Goal: Task Accomplishment & Management: Complete application form

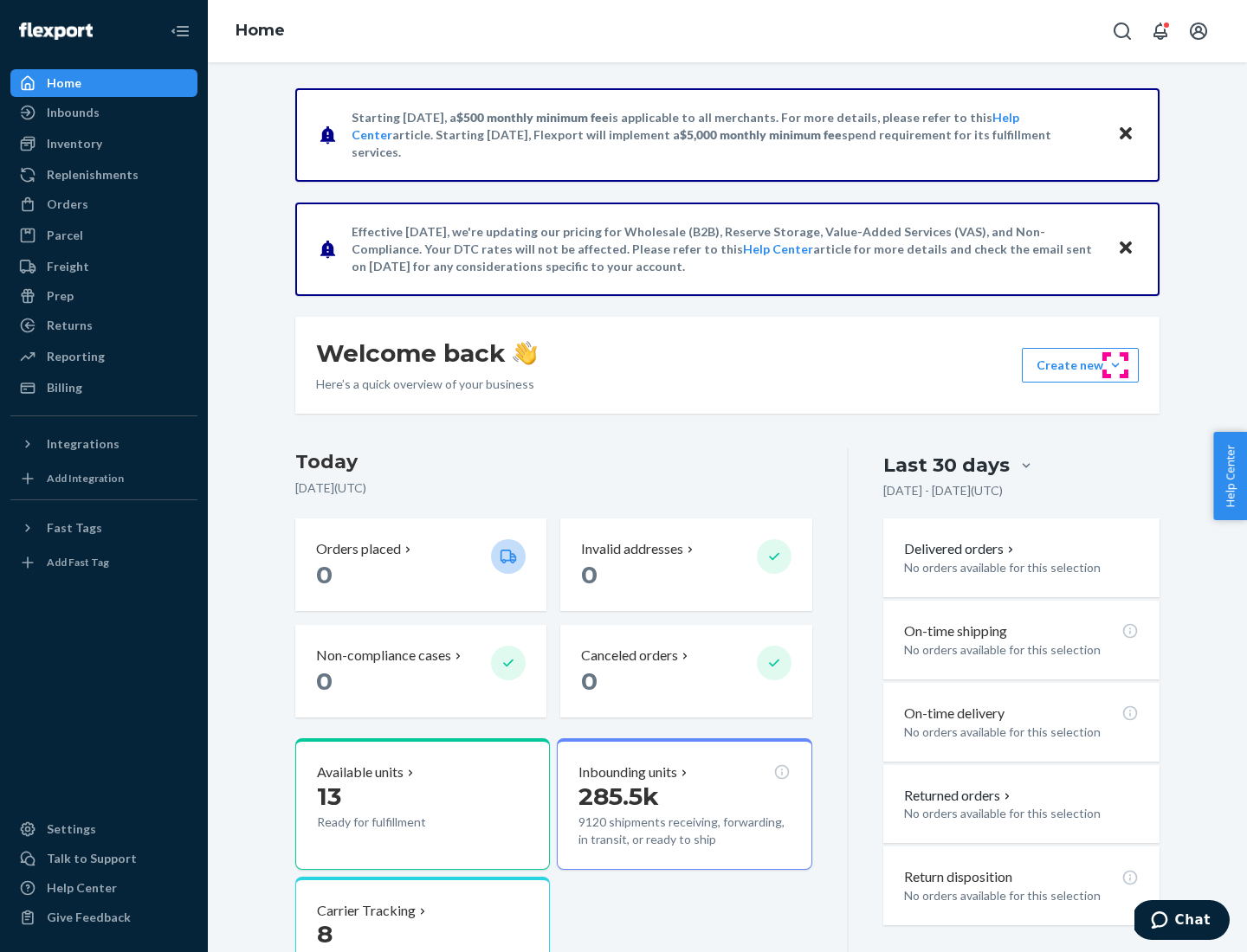
click at [1115, 366] on button "Create new Create new inbound Create new order Create new product" at bounding box center [1080, 365] width 117 height 34
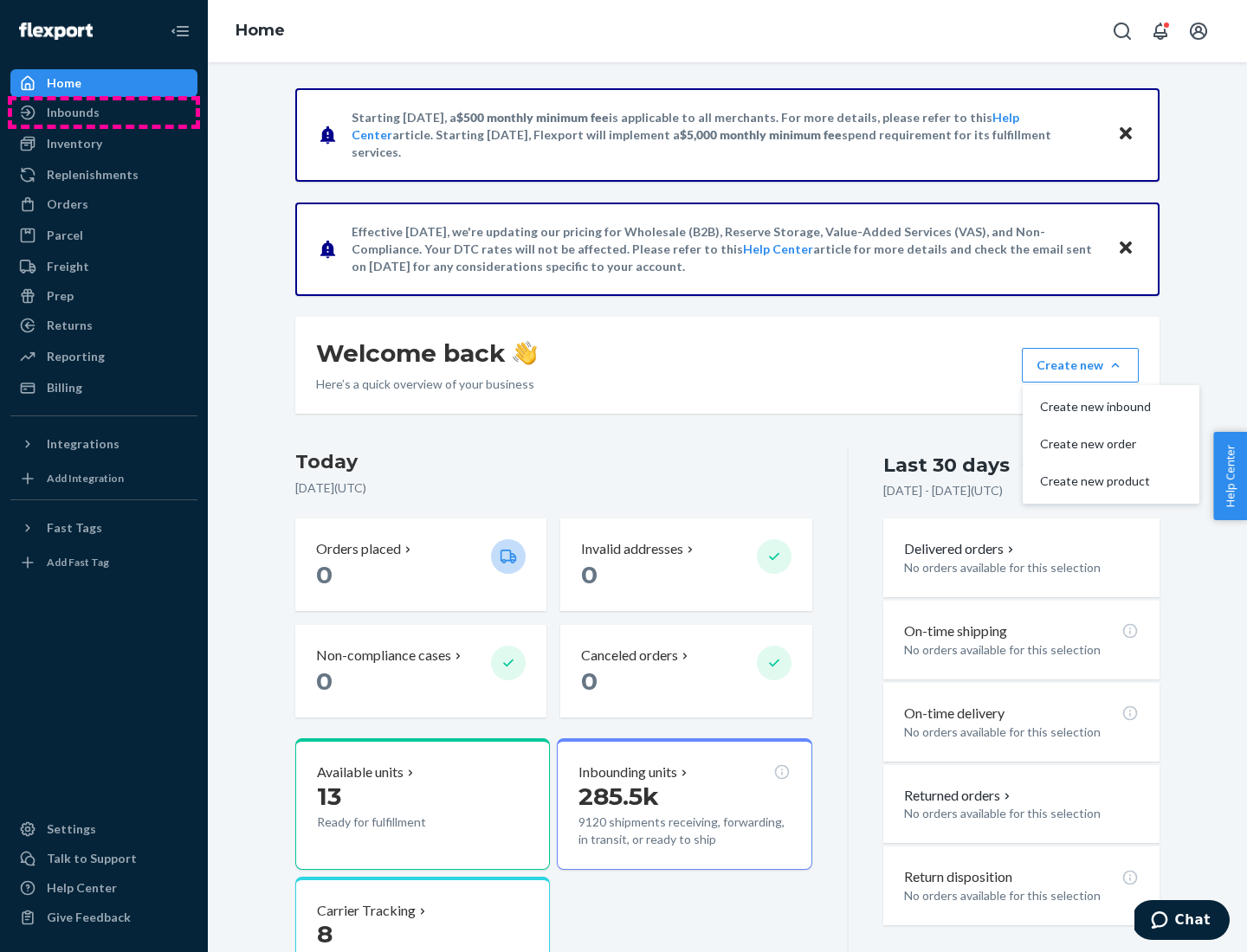
click at [104, 112] on div "Inbounds" at bounding box center [103, 112] width 184 height 25
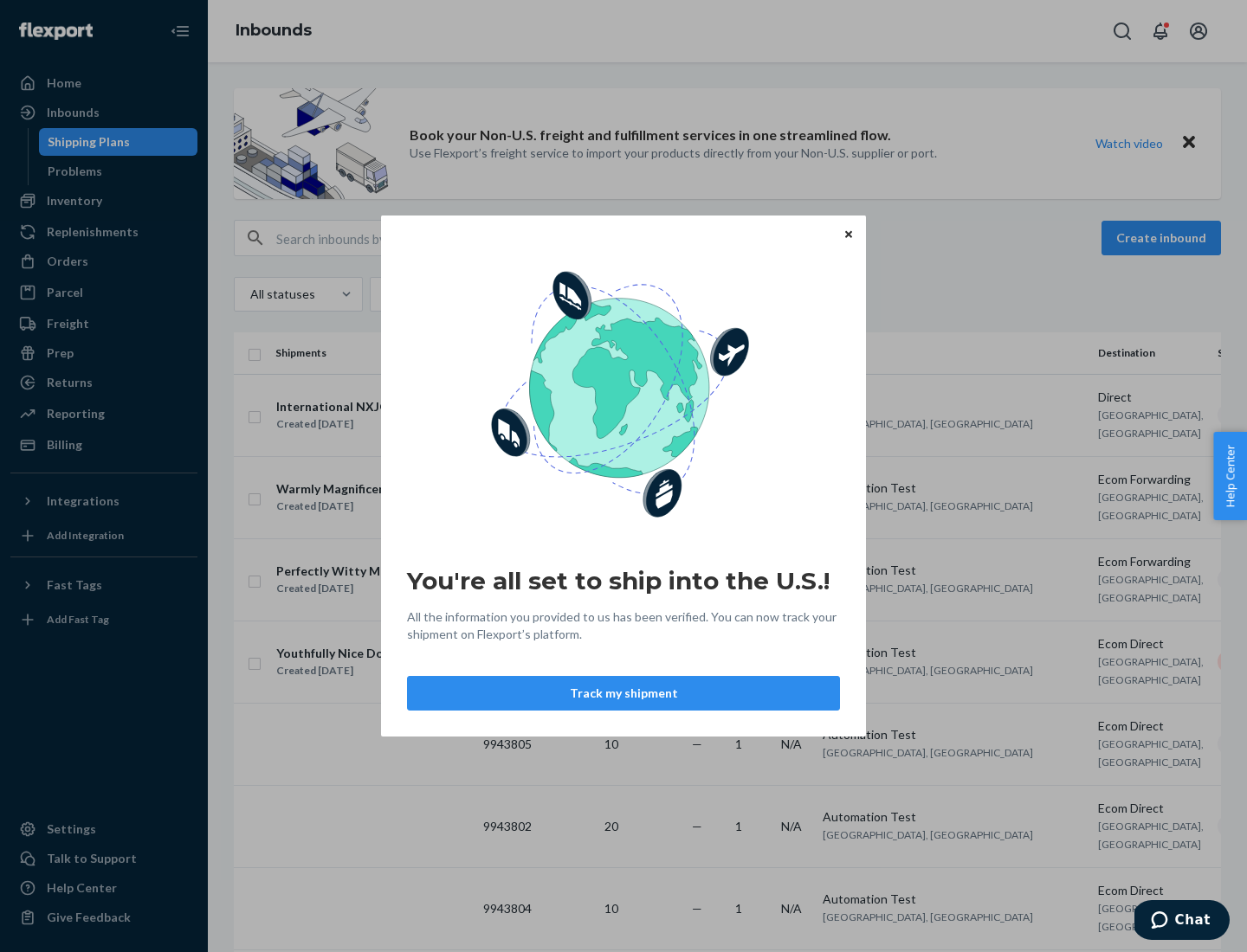
click at [1163, 238] on div "You're all set to ship into the U.S.! All the information you provided to us ha…" at bounding box center [624, 476] width 1247 height 952
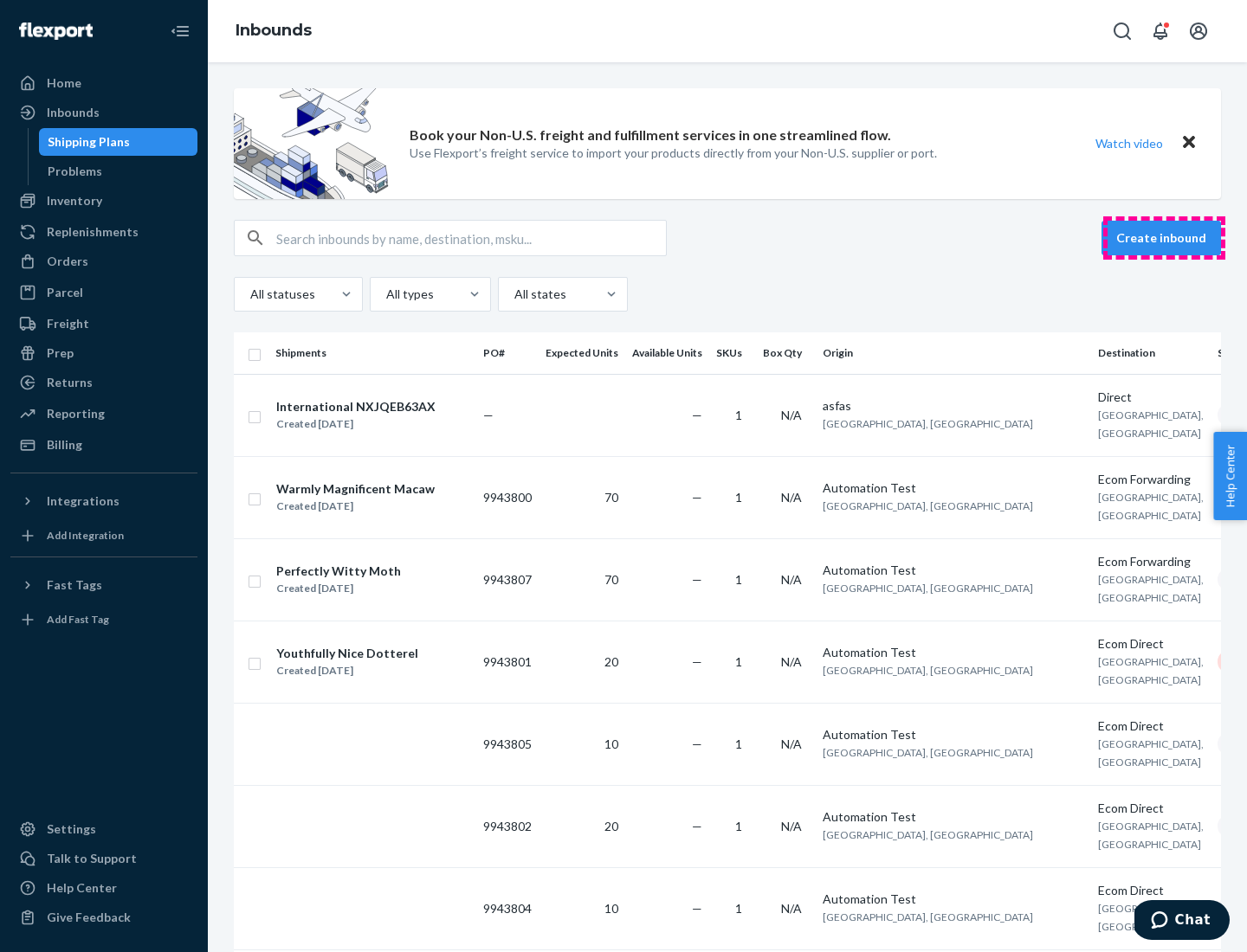
click at [1163, 238] on button "Create inbound" at bounding box center [1160, 237] width 119 height 34
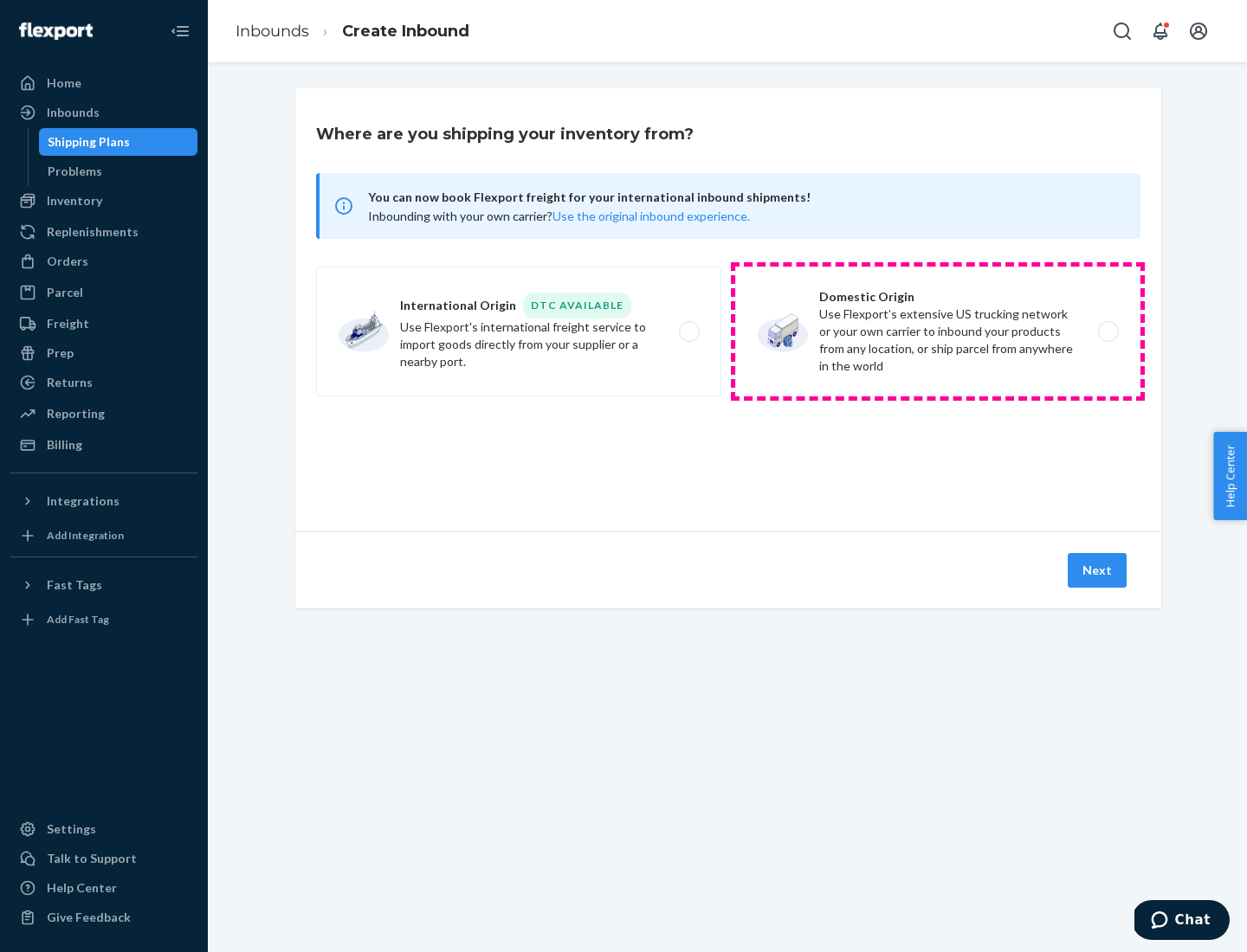
click at [937, 331] on label "Domestic Origin Use Flexport’s extensive US trucking network or your own carrie…" at bounding box center [937, 331] width 405 height 130
click at [1107, 331] on input "Domestic Origin Use Flexport’s extensive US trucking network or your own carrie…" at bounding box center [1112, 331] width 11 height 11
radio input "true"
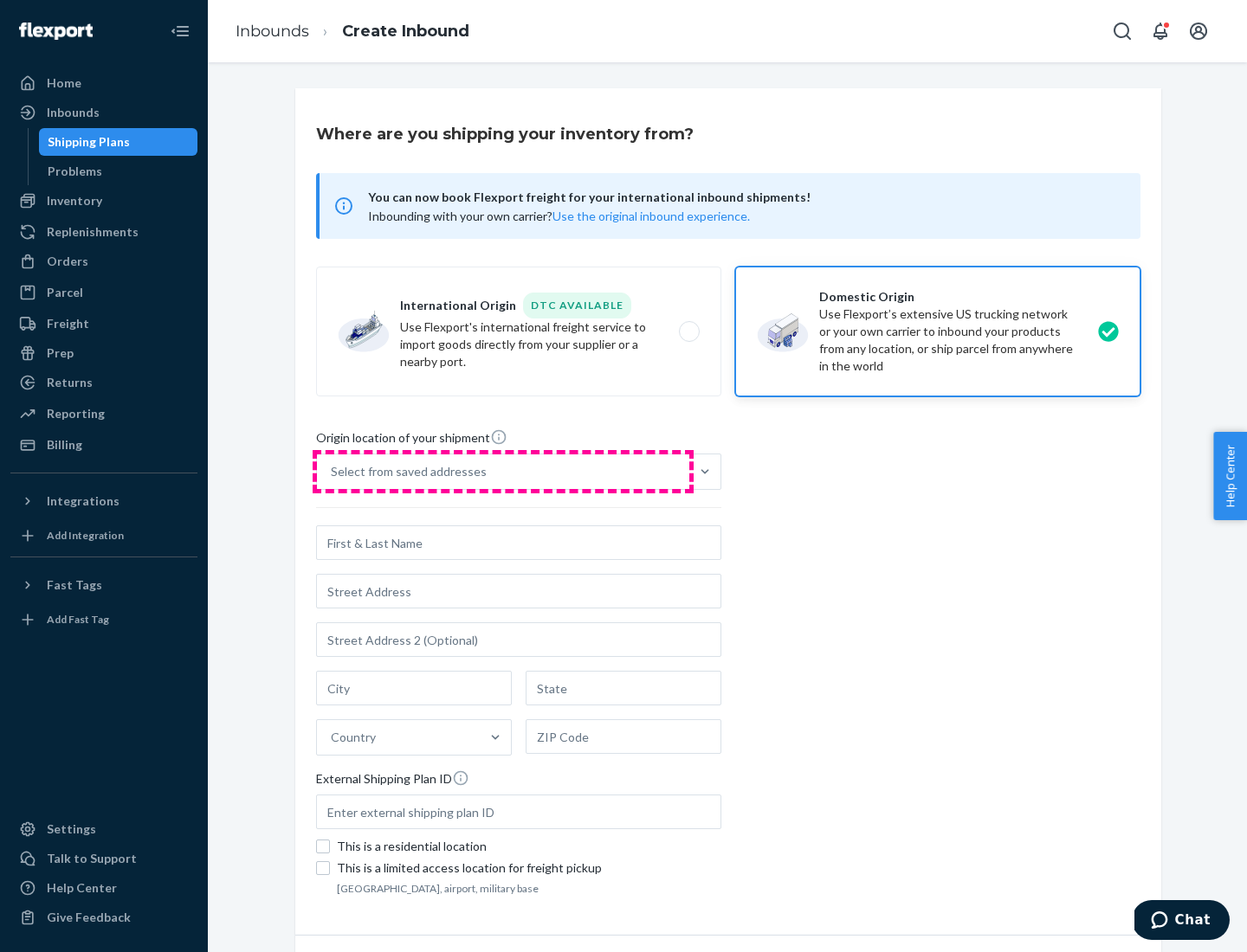
click at [503, 472] on div "Select from saved addresses" at bounding box center [503, 471] width 373 height 34
click at [332, 472] on input "Select from saved addresses" at bounding box center [331, 472] width 2 height 18
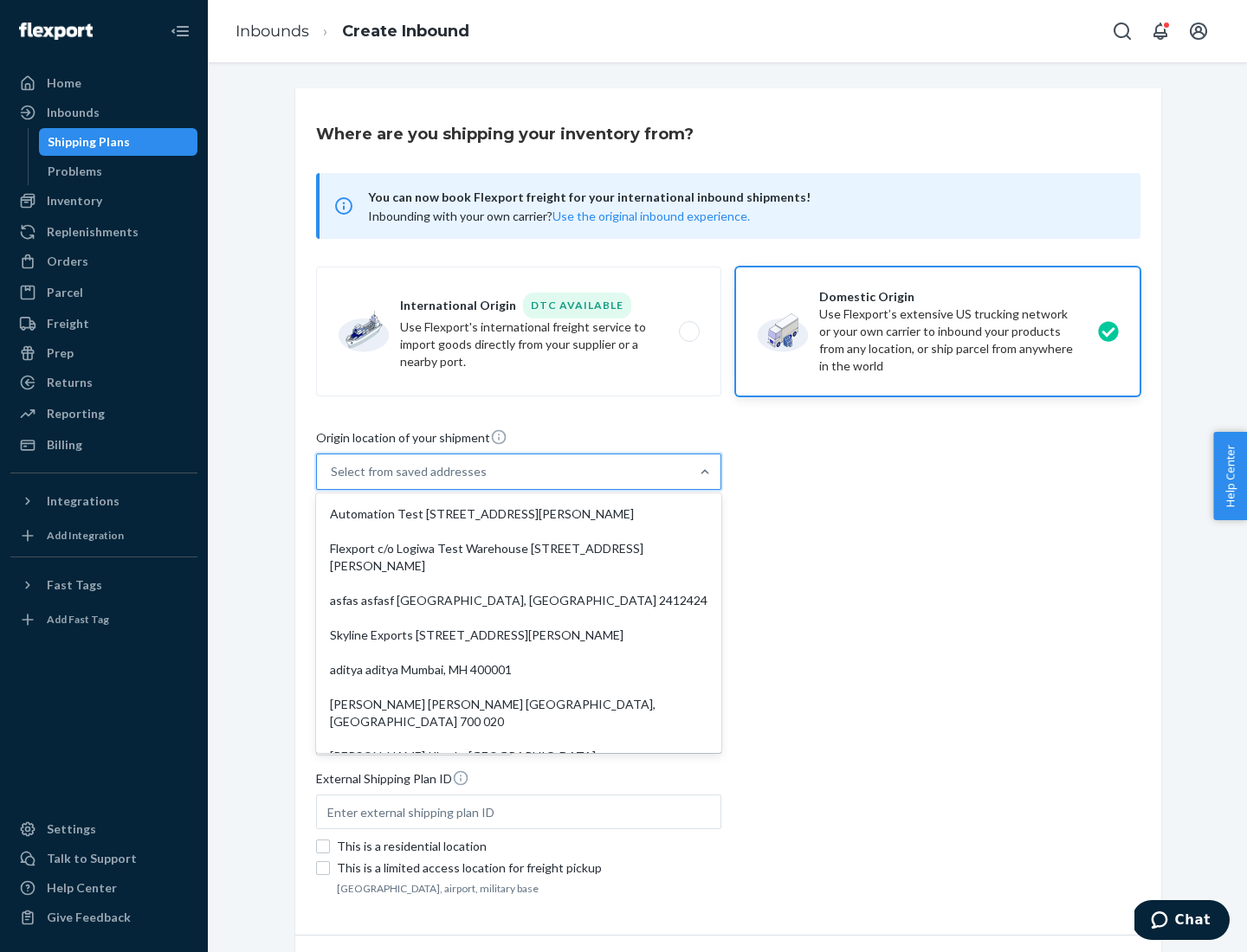
scroll to position [7, 0]
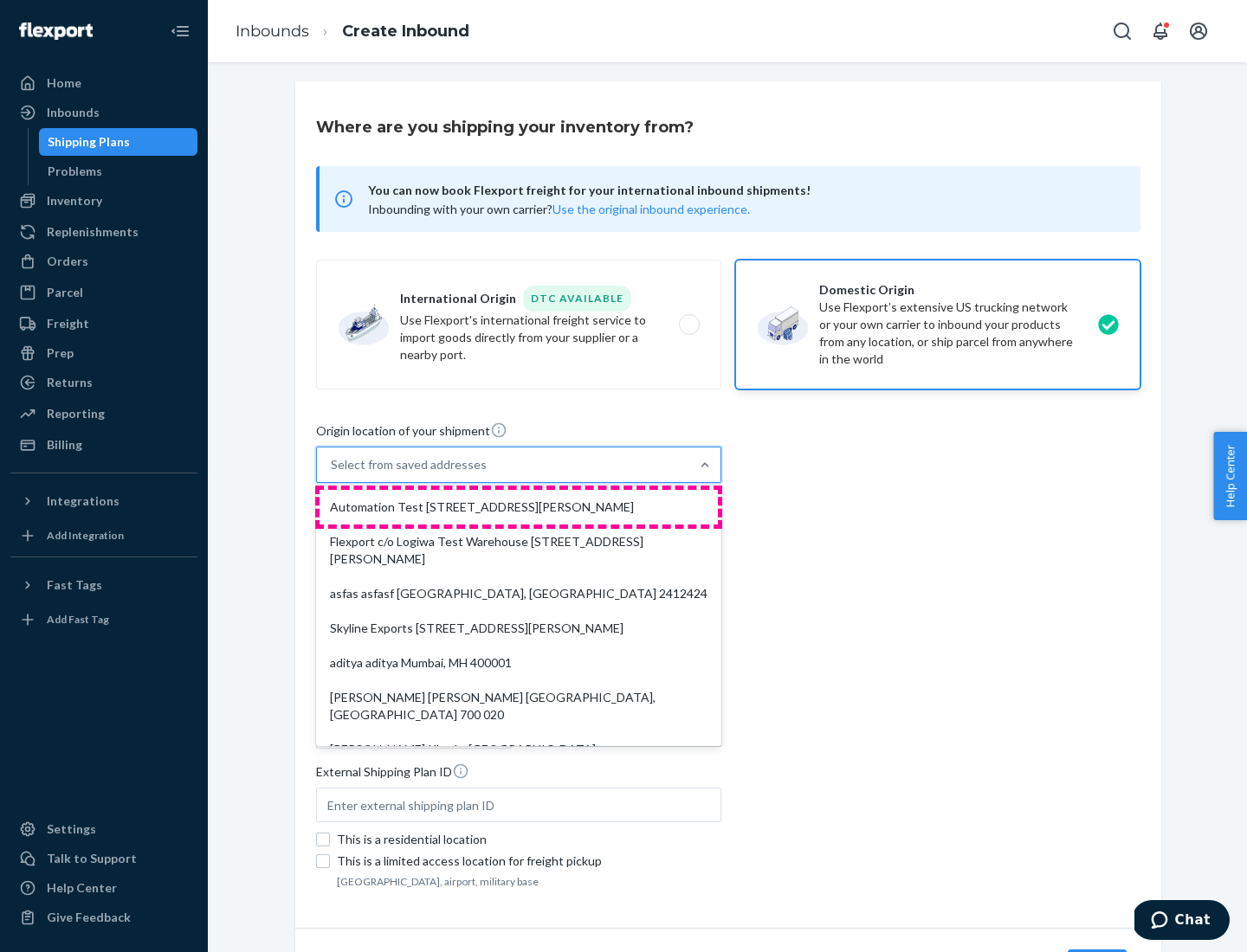
click at [518, 507] on div "Automation Test [STREET_ADDRESS][PERSON_NAME]" at bounding box center [518, 506] width 398 height 34
click at [332, 474] on input "option Automation Test [STREET_ADDRESS][PERSON_NAME]. 9 results available. Use …" at bounding box center [331, 465] width 2 height 18
type input "Automation Test"
type input "9th Floor"
type input "[GEOGRAPHIC_DATA]"
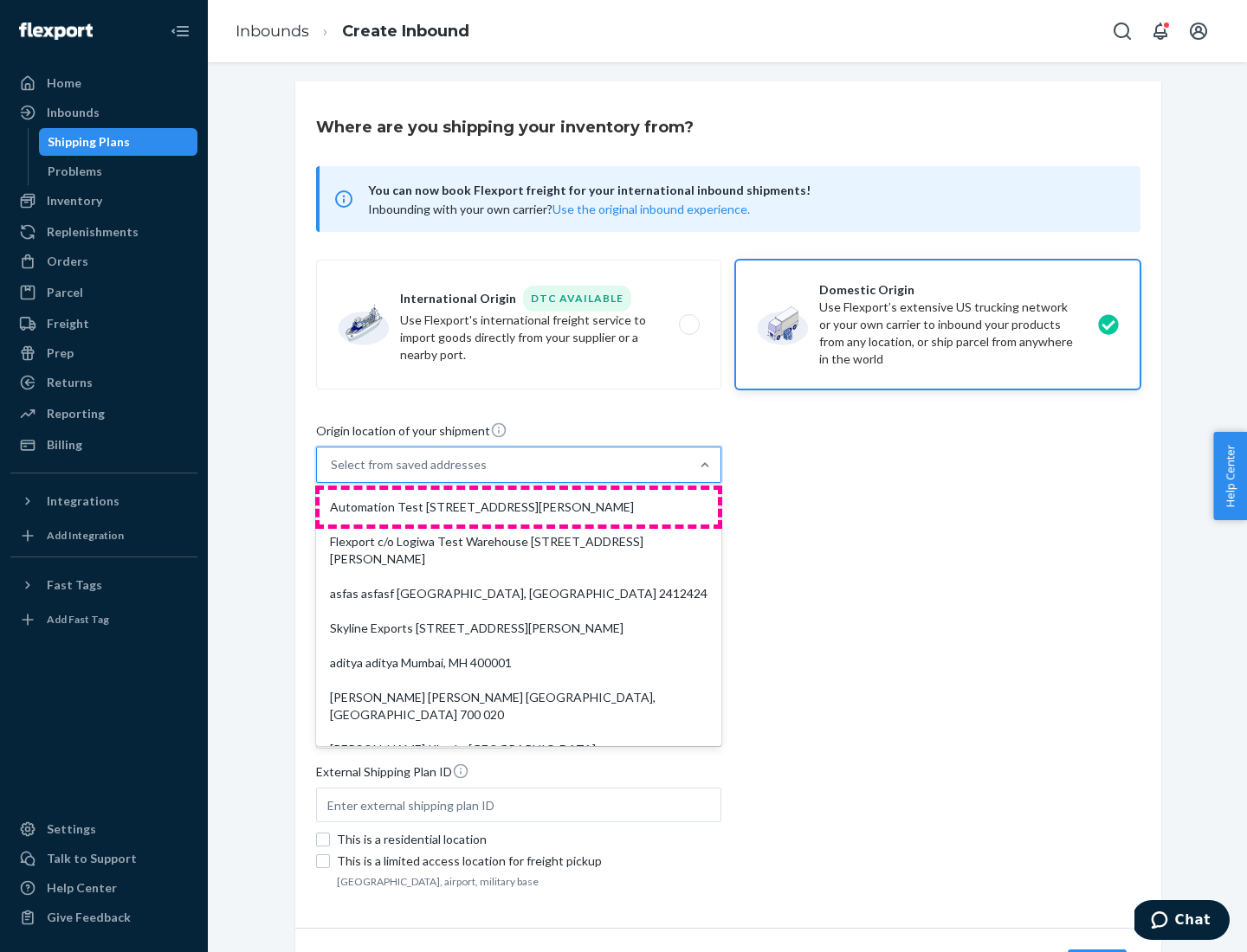
type input "CA"
type input "94104"
type input "[STREET_ADDRESS][PERSON_NAME]"
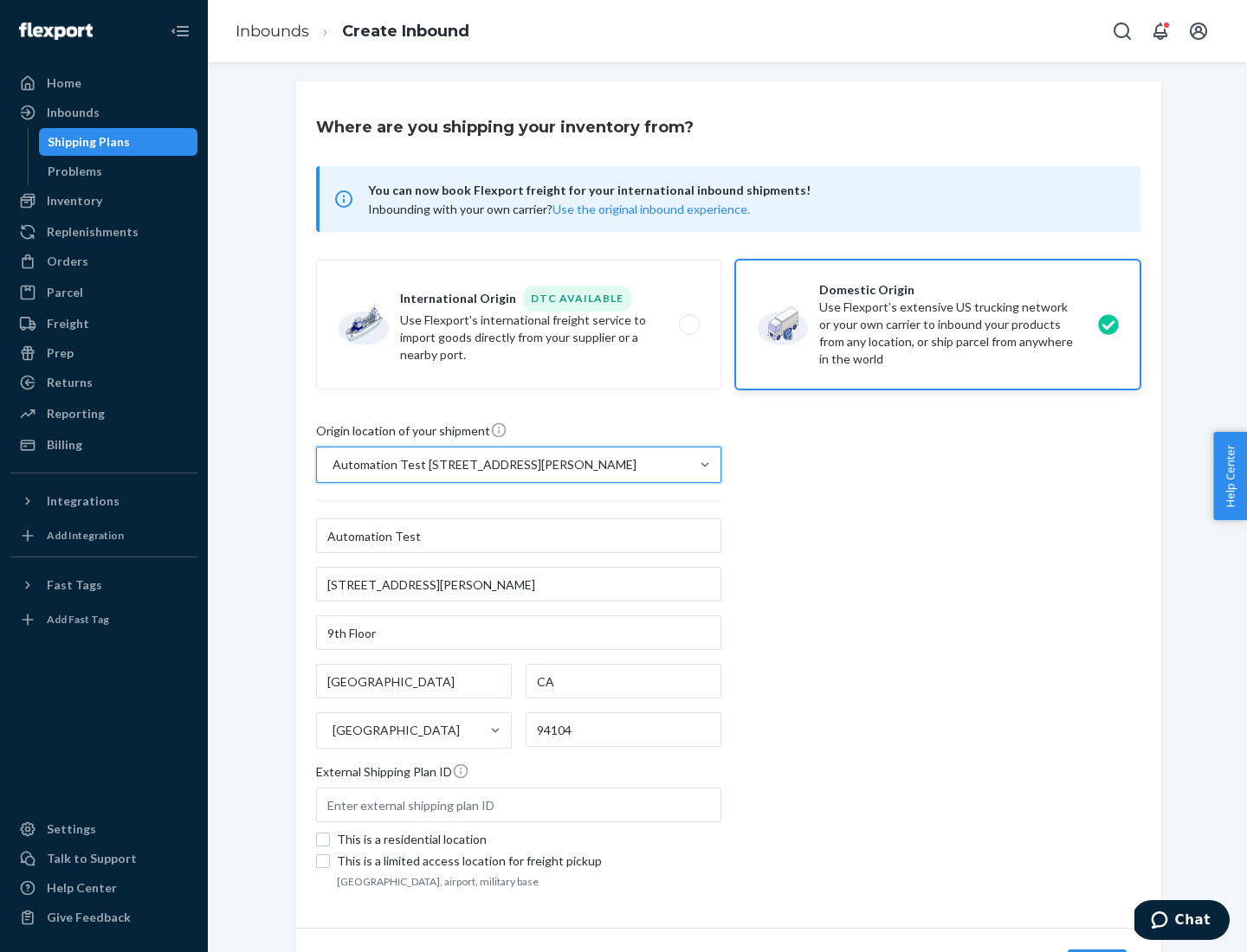
scroll to position [101, 0]
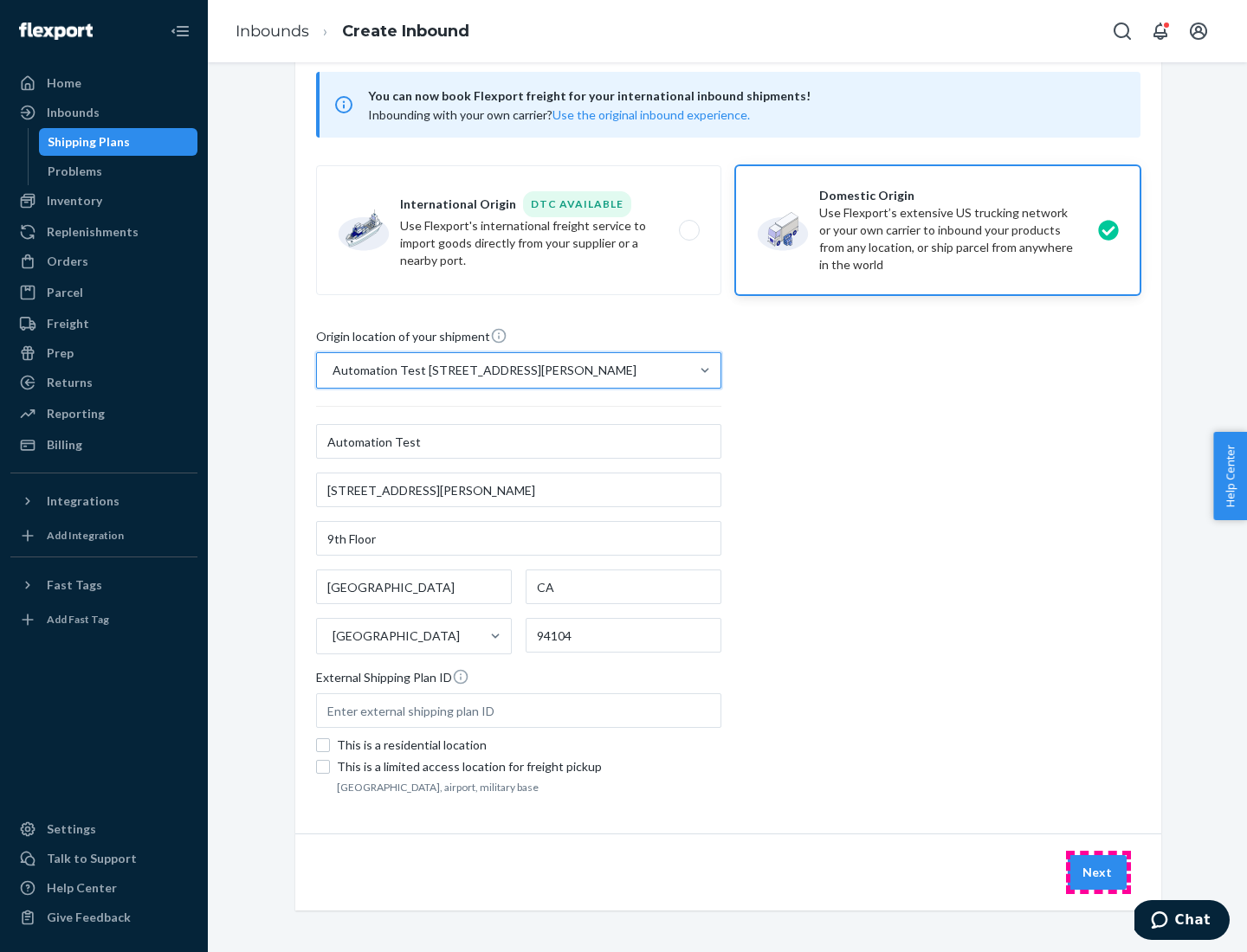
click at [1098, 872] on button "Next" at bounding box center [1097, 872] width 59 height 34
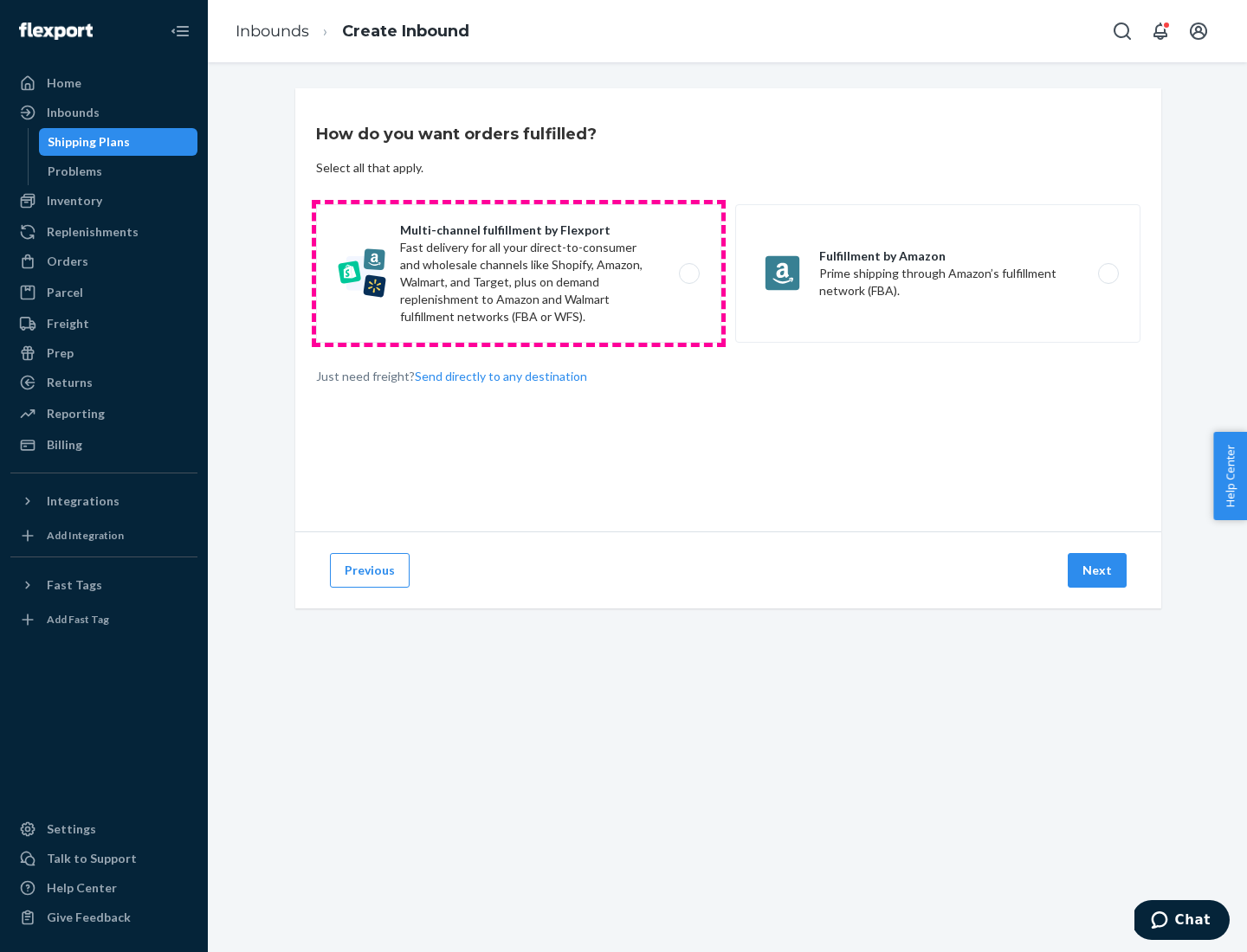
click at [518, 273] on label "Multi-channel fulfillment by Flexport Fast delivery for all your direct-to-cons…" at bounding box center [518, 273] width 405 height 139
click at [688, 273] on input "Multi-channel fulfillment by Flexport Fast delivery for all your direct-to-cons…" at bounding box center [693, 273] width 11 height 11
radio input "true"
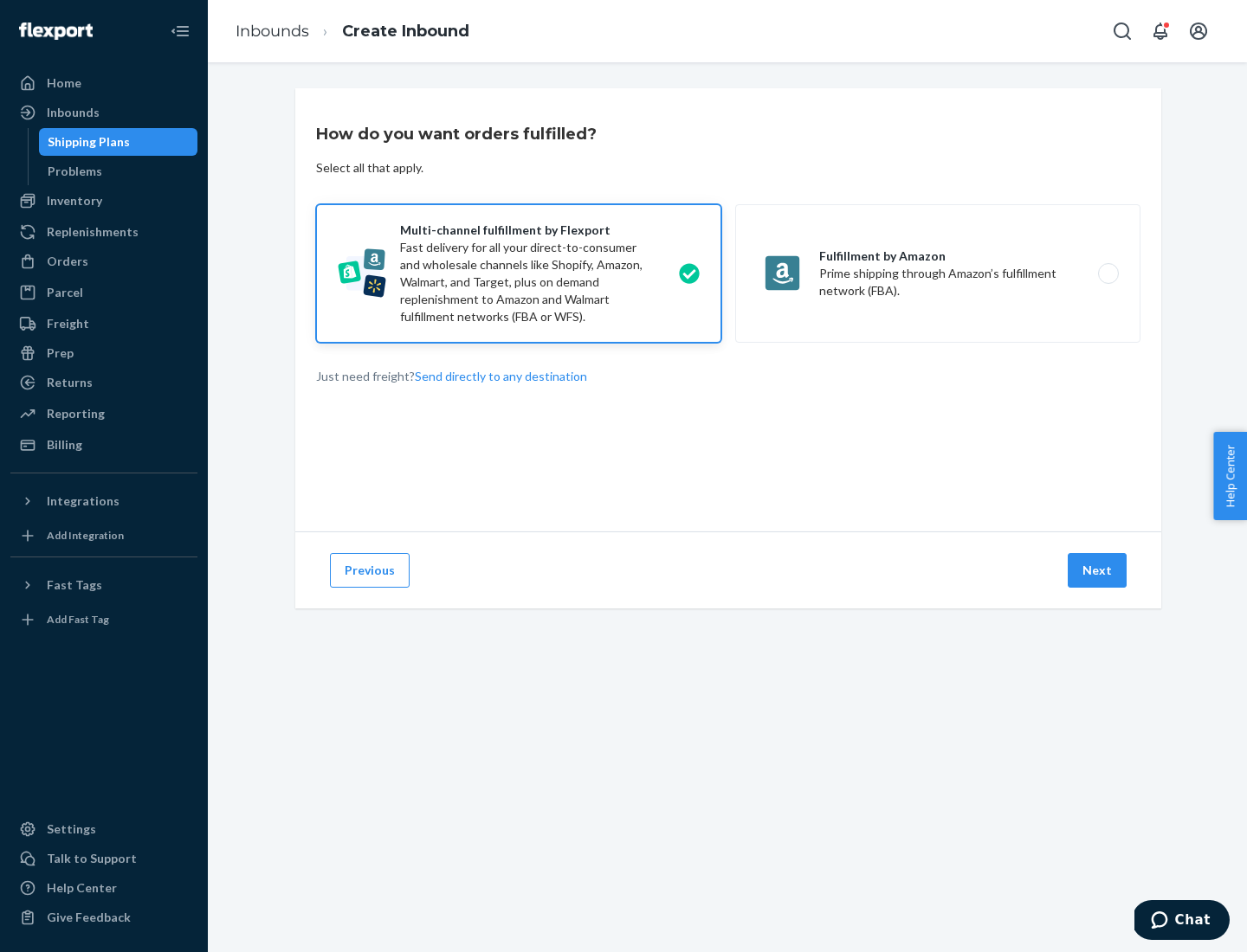
click at [1098, 570] on button "Next" at bounding box center [1097, 570] width 59 height 34
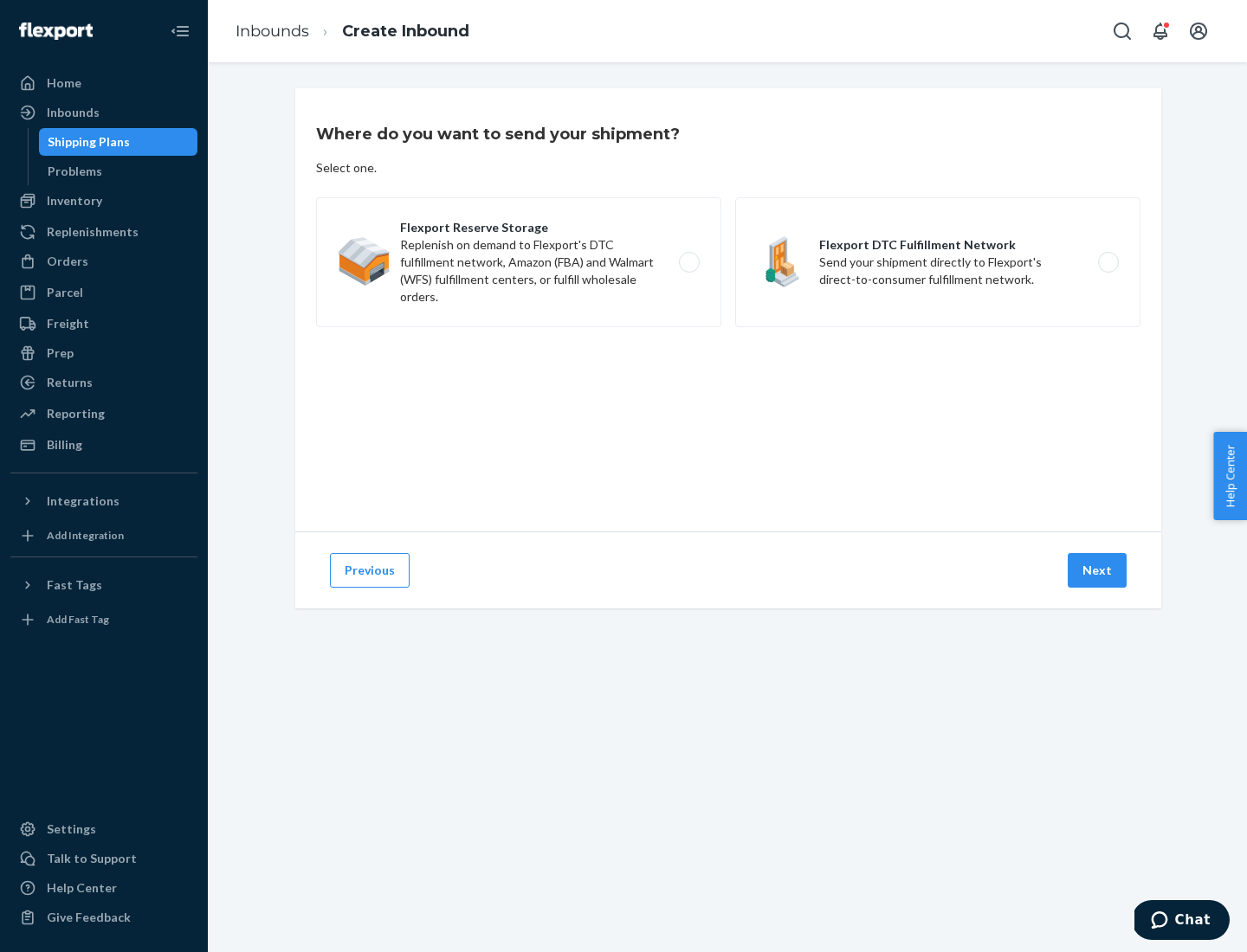
click at [937, 263] on label "Flexport DTC Fulfillment Network Send your shipment directly to Flexport's dire…" at bounding box center [937, 263] width 405 height 130
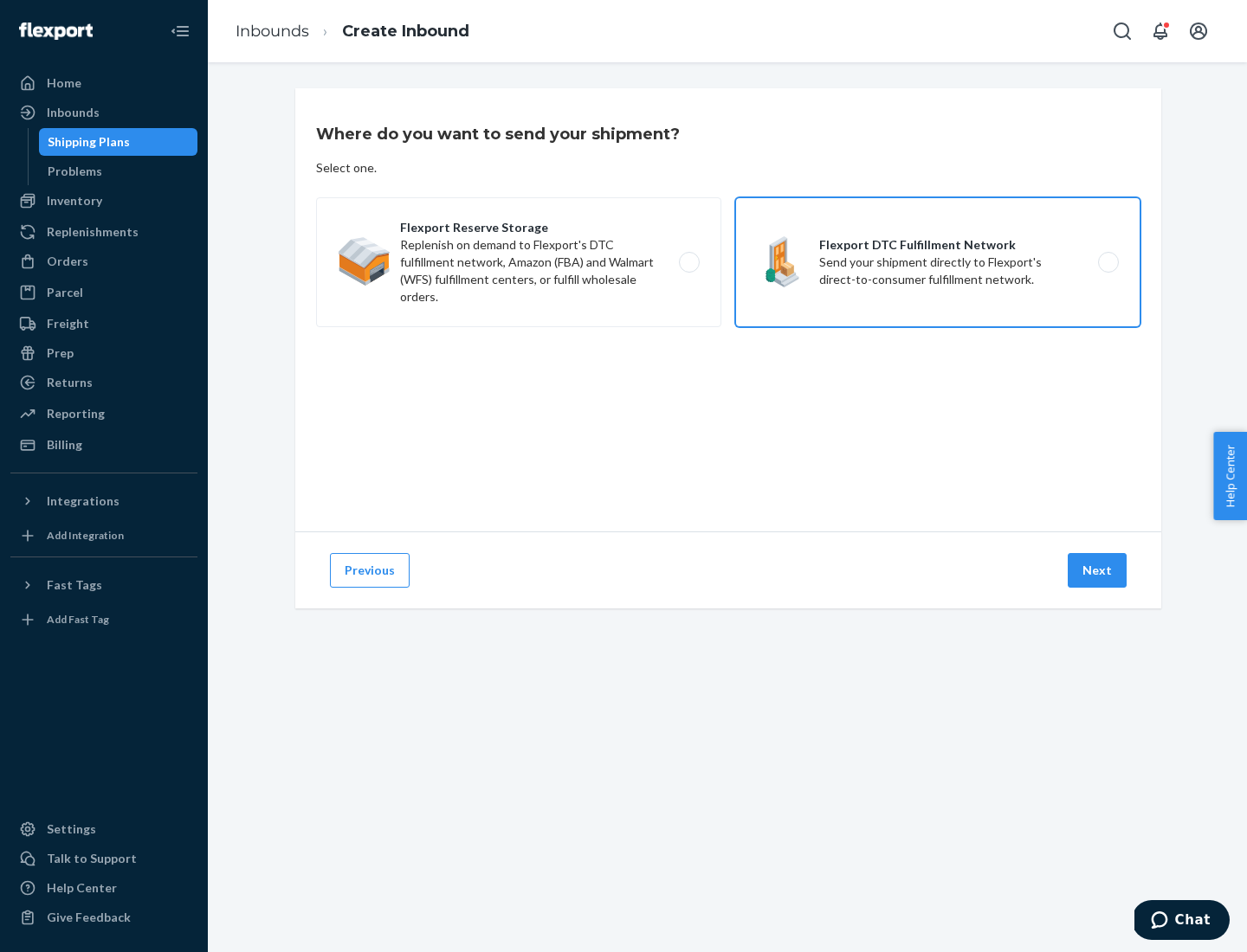
click at [1107, 263] on input "Flexport DTC Fulfillment Network Send your shipment directly to Flexport's dire…" at bounding box center [1112, 262] width 11 height 11
radio input "true"
click at [1098, 570] on button "Next" at bounding box center [1097, 570] width 59 height 34
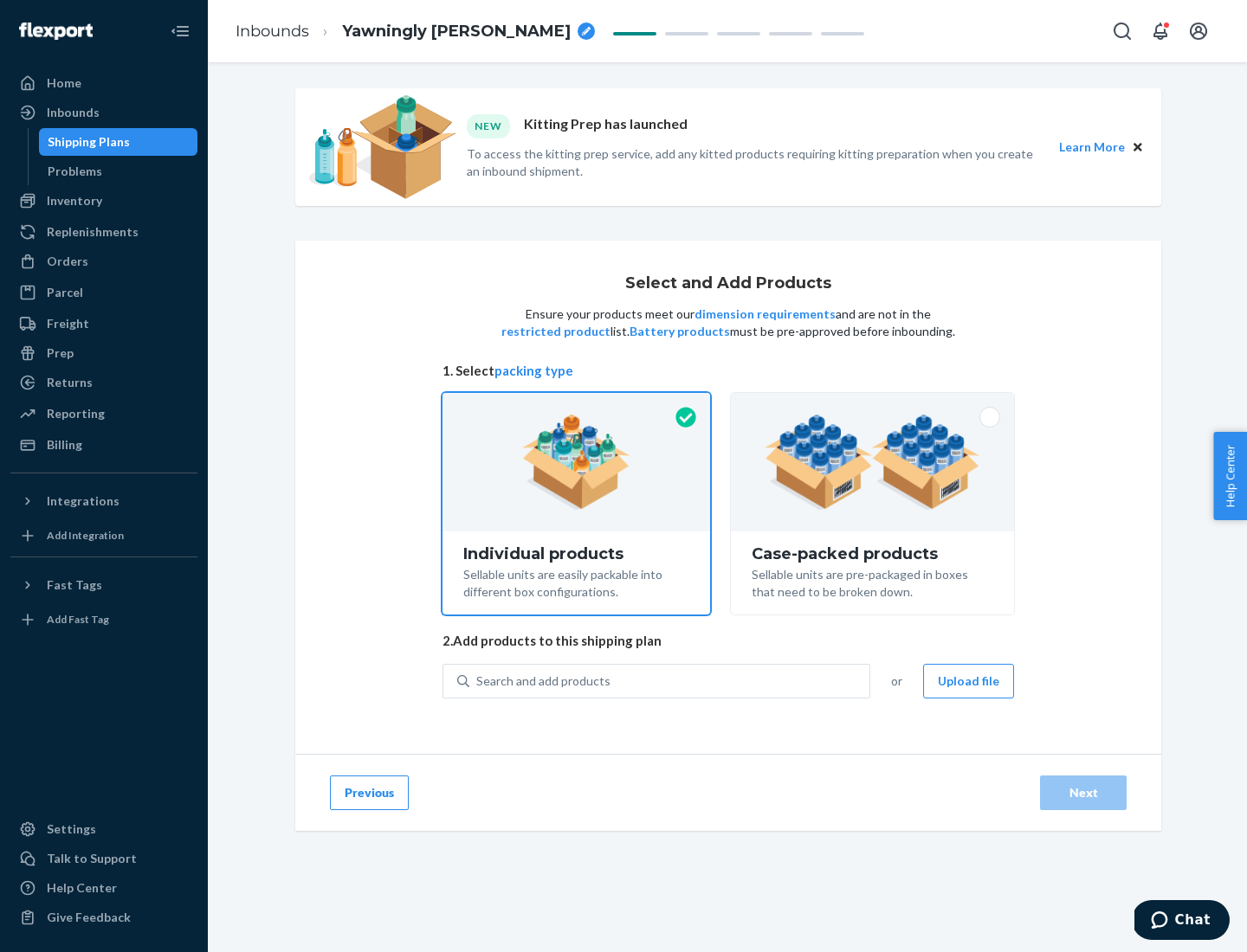
click at [670, 681] on div "Search and add products" at bounding box center [669, 682] width 400 height 31
click at [478, 681] on input "Search and add products" at bounding box center [477, 682] width 2 height 18
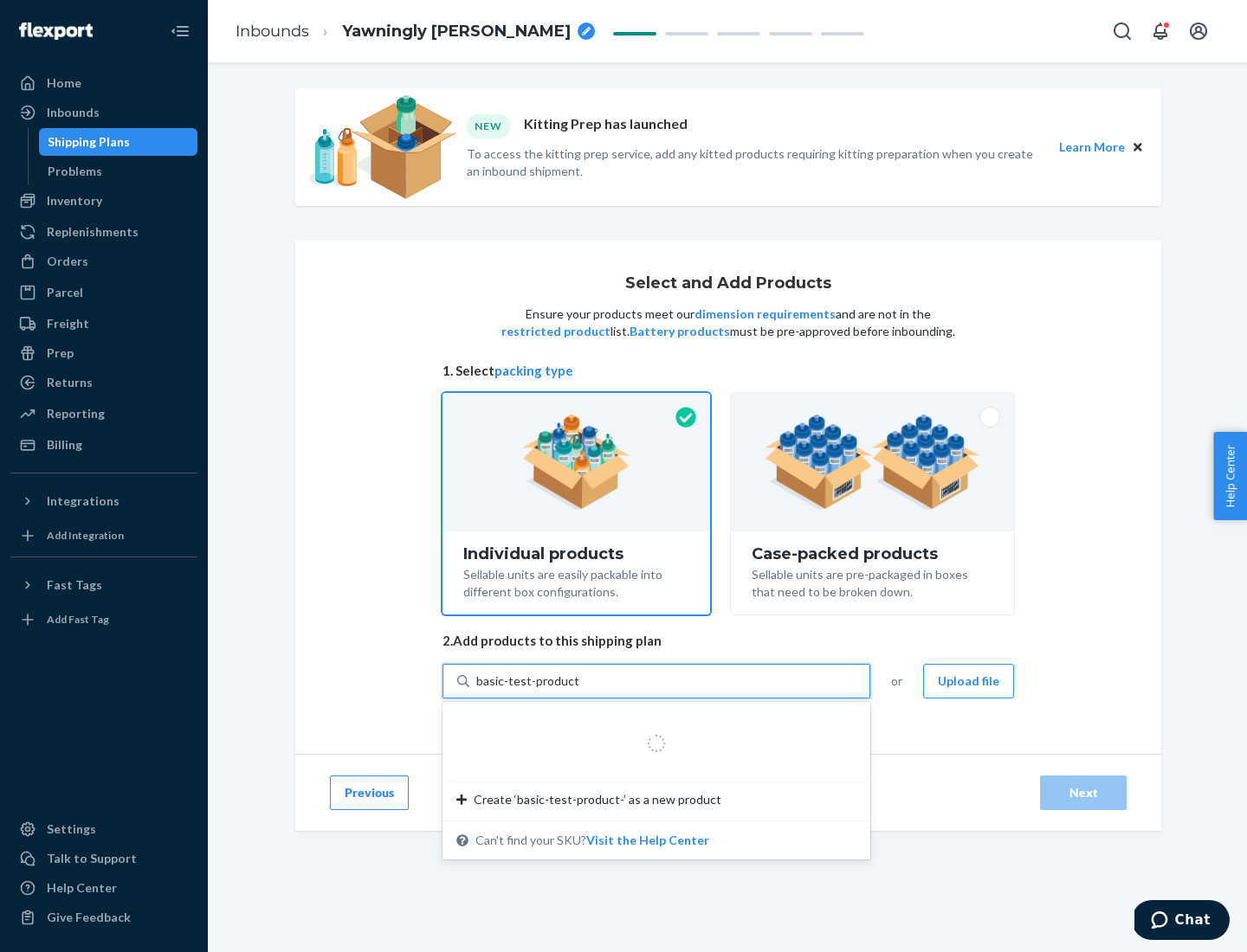
type input "basic-test-product-1"
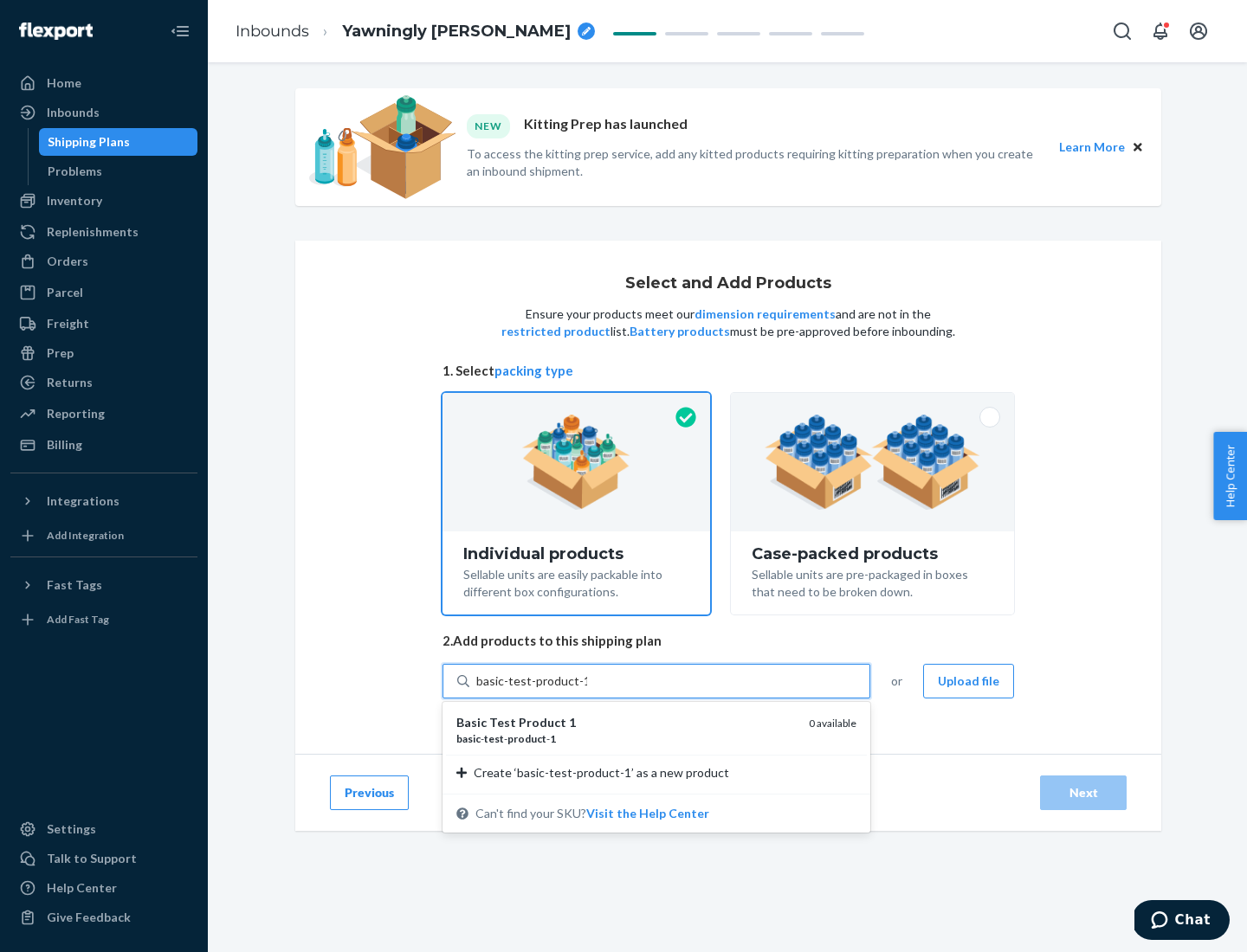
click at [625, 739] on div "basic - test - product - 1" at bounding box center [625, 739] width 338 height 15
click at [587, 690] on input "basic-test-product-1" at bounding box center [531, 682] width 111 height 18
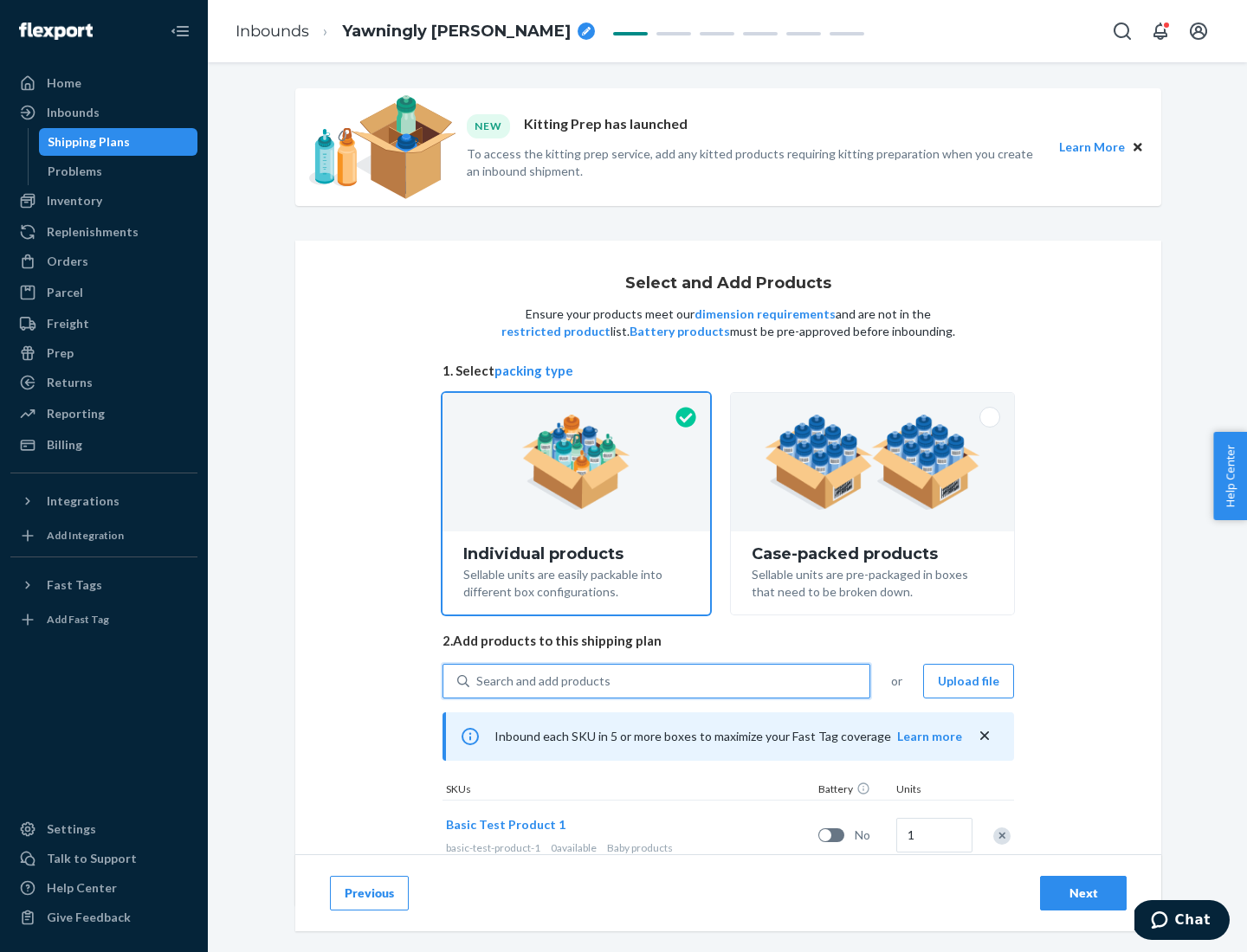
scroll to position [51, 0]
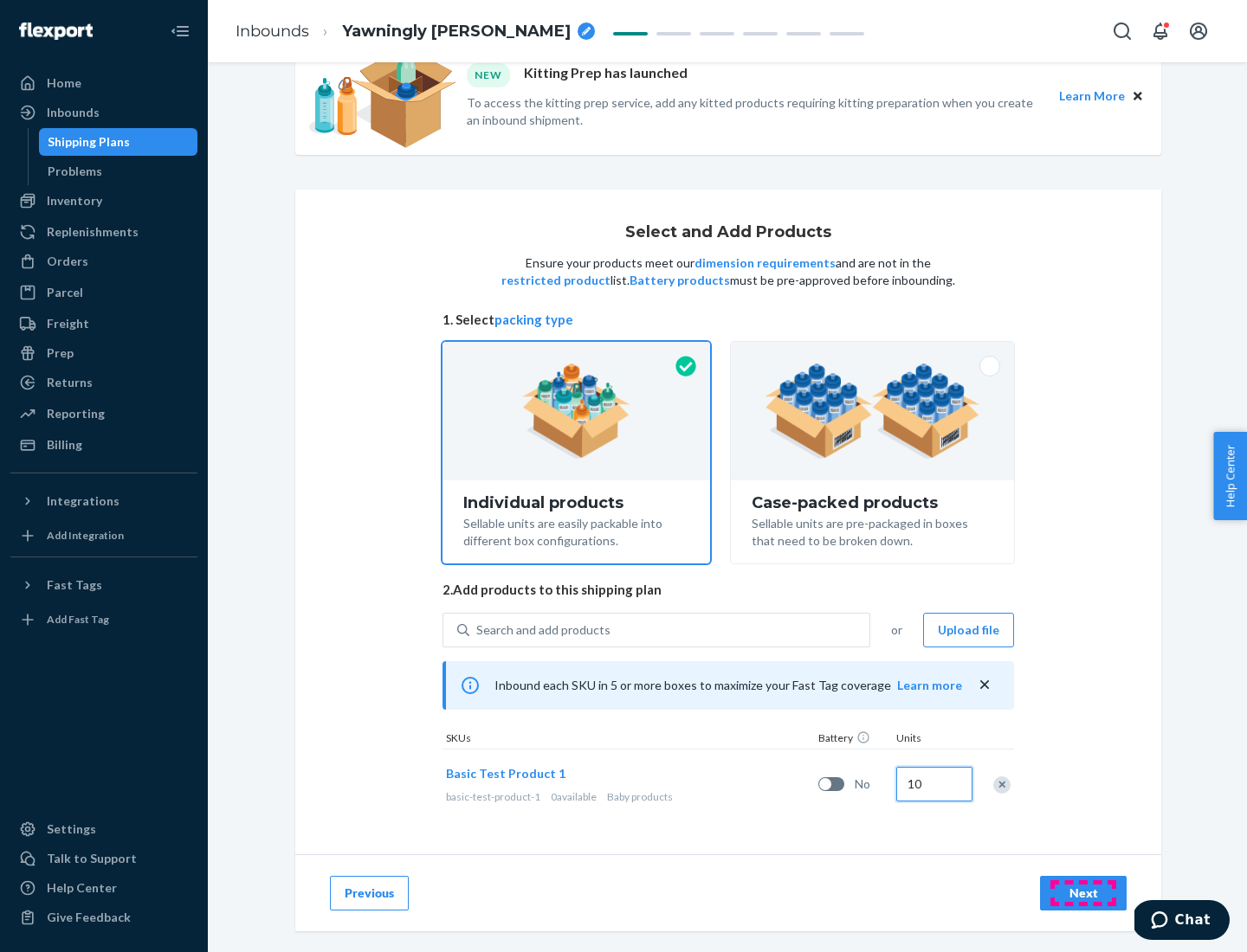
type input "10"
click at [1083, 893] on div "Next" at bounding box center [1083, 894] width 57 height 18
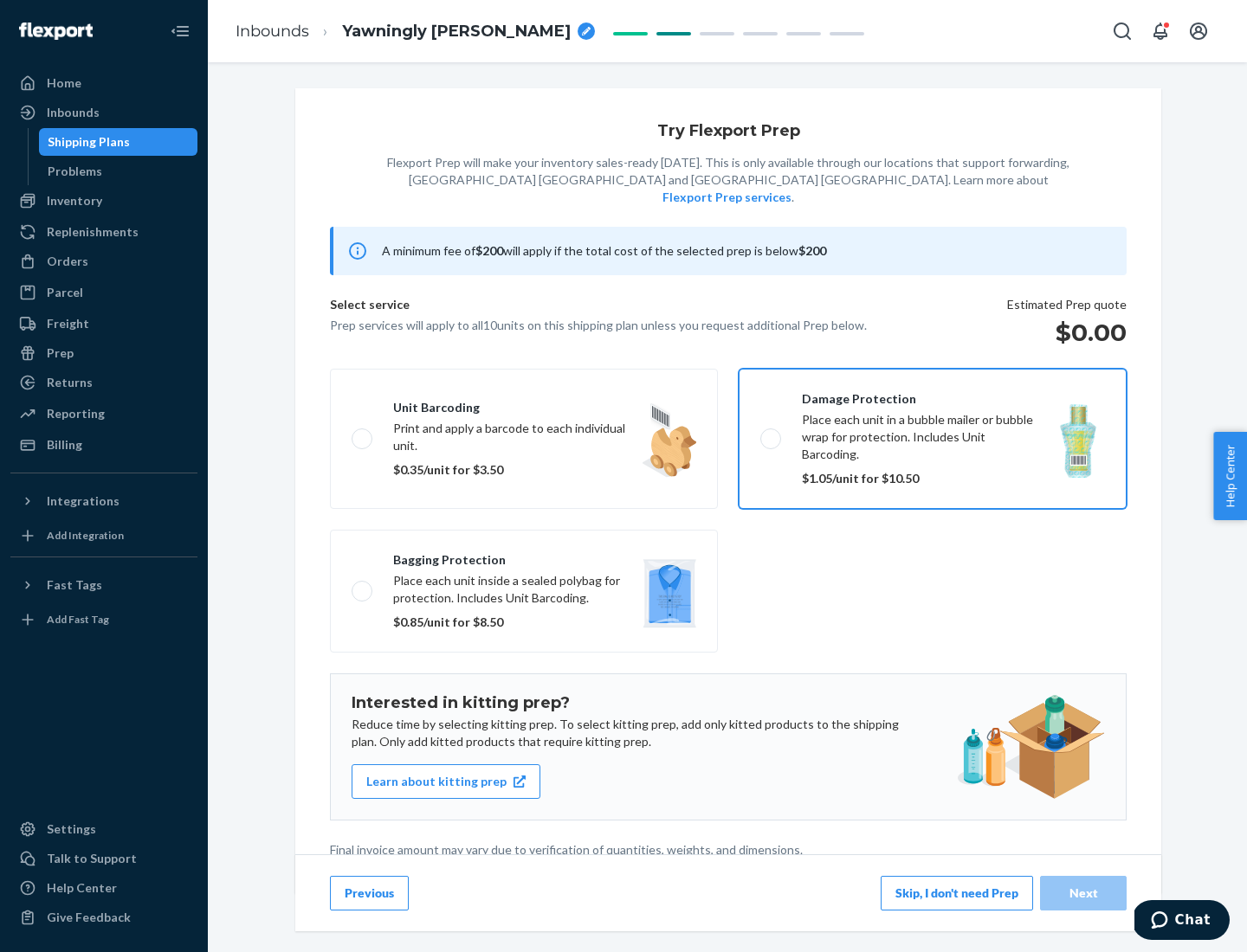
click at [760, 433] on input "Damage protection Place each unit in a bubble mailer or bubble wrap for protect…" at bounding box center [765, 438] width 11 height 11
checkbox input "true"
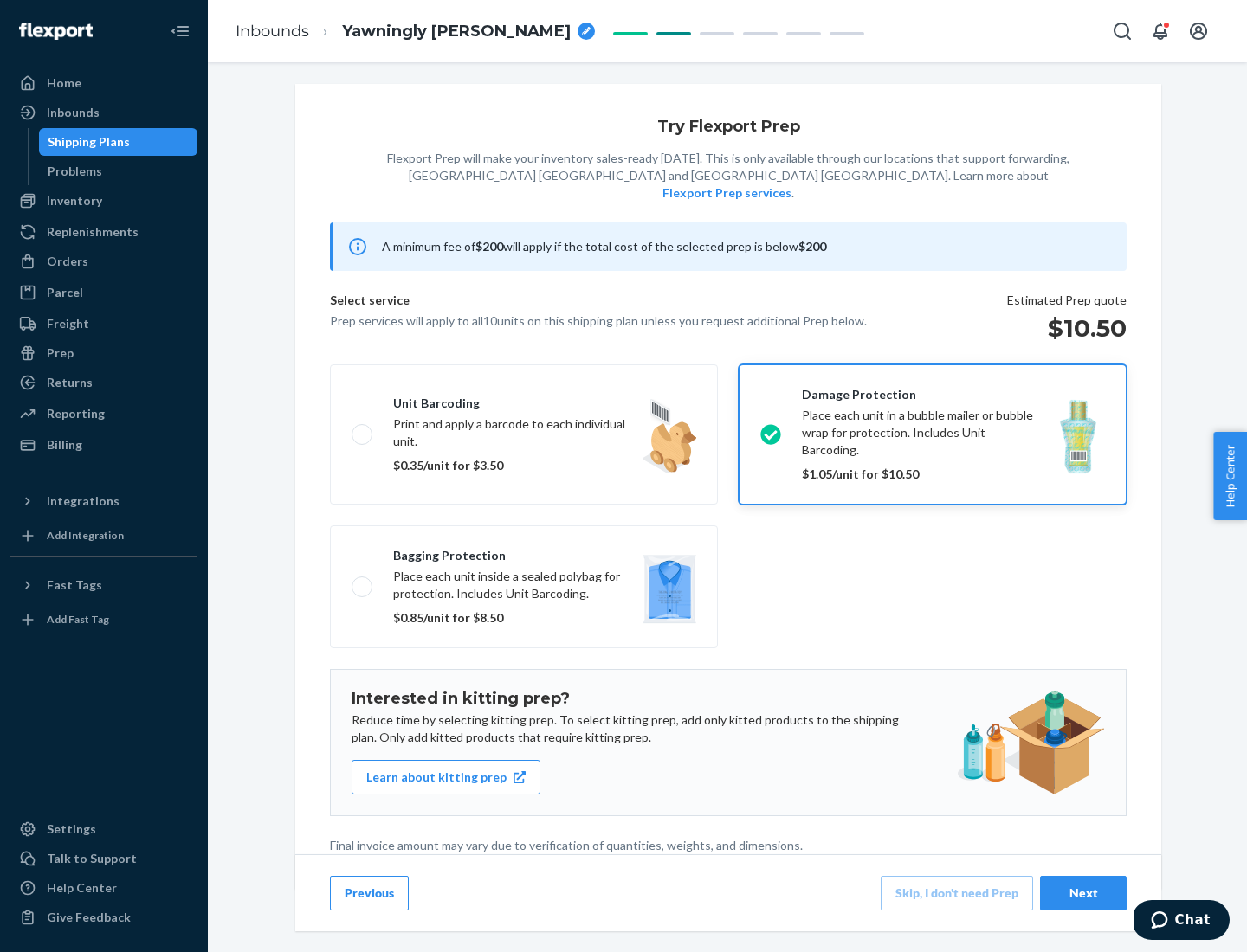
click at [1083, 893] on div "Next" at bounding box center [1083, 894] width 57 height 18
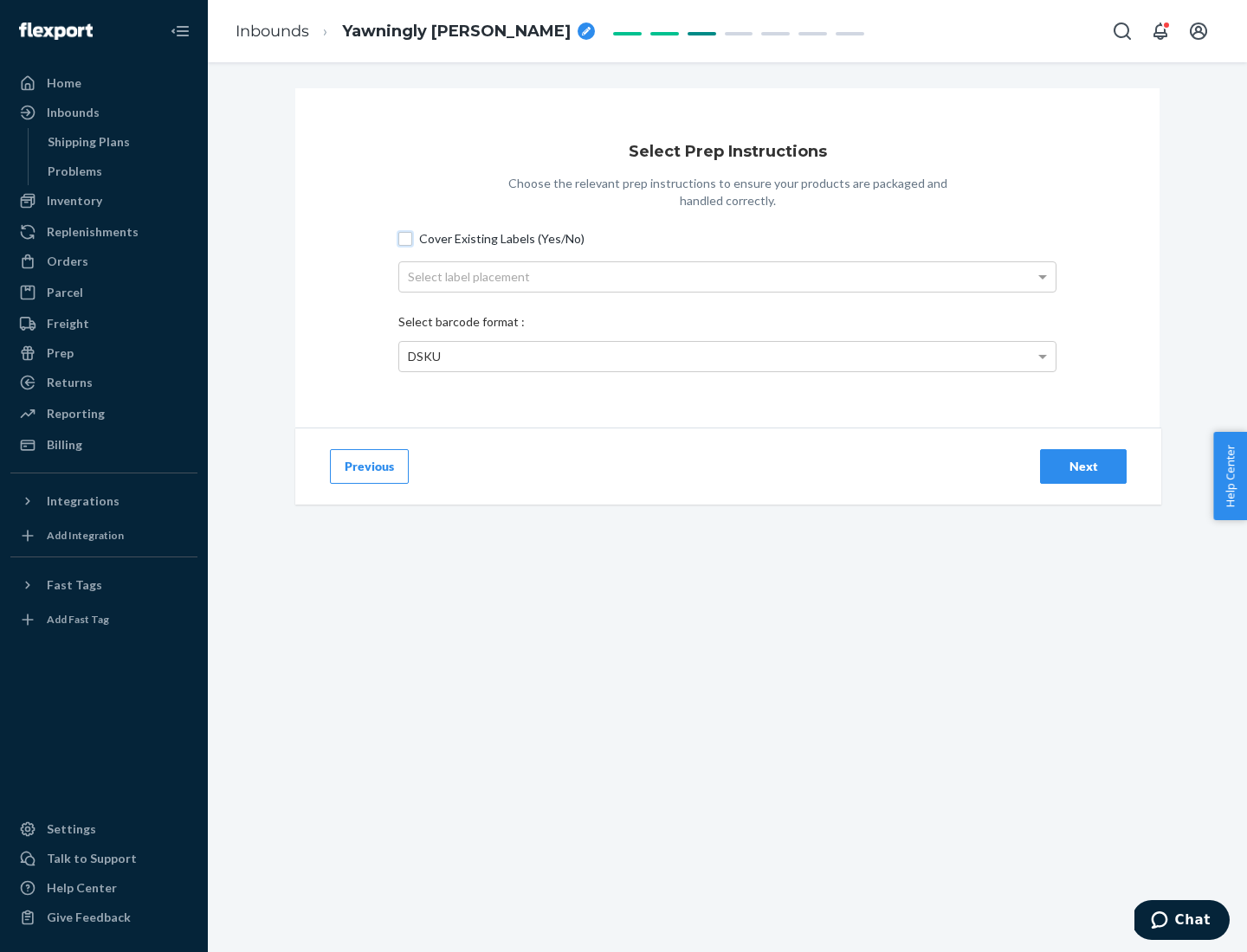
click at [405, 238] on input "Cover Existing Labels (Yes/No)" at bounding box center [405, 239] width 14 height 14
checkbox input "true"
click at [1083, 466] on div "Next" at bounding box center [1083, 467] width 57 height 18
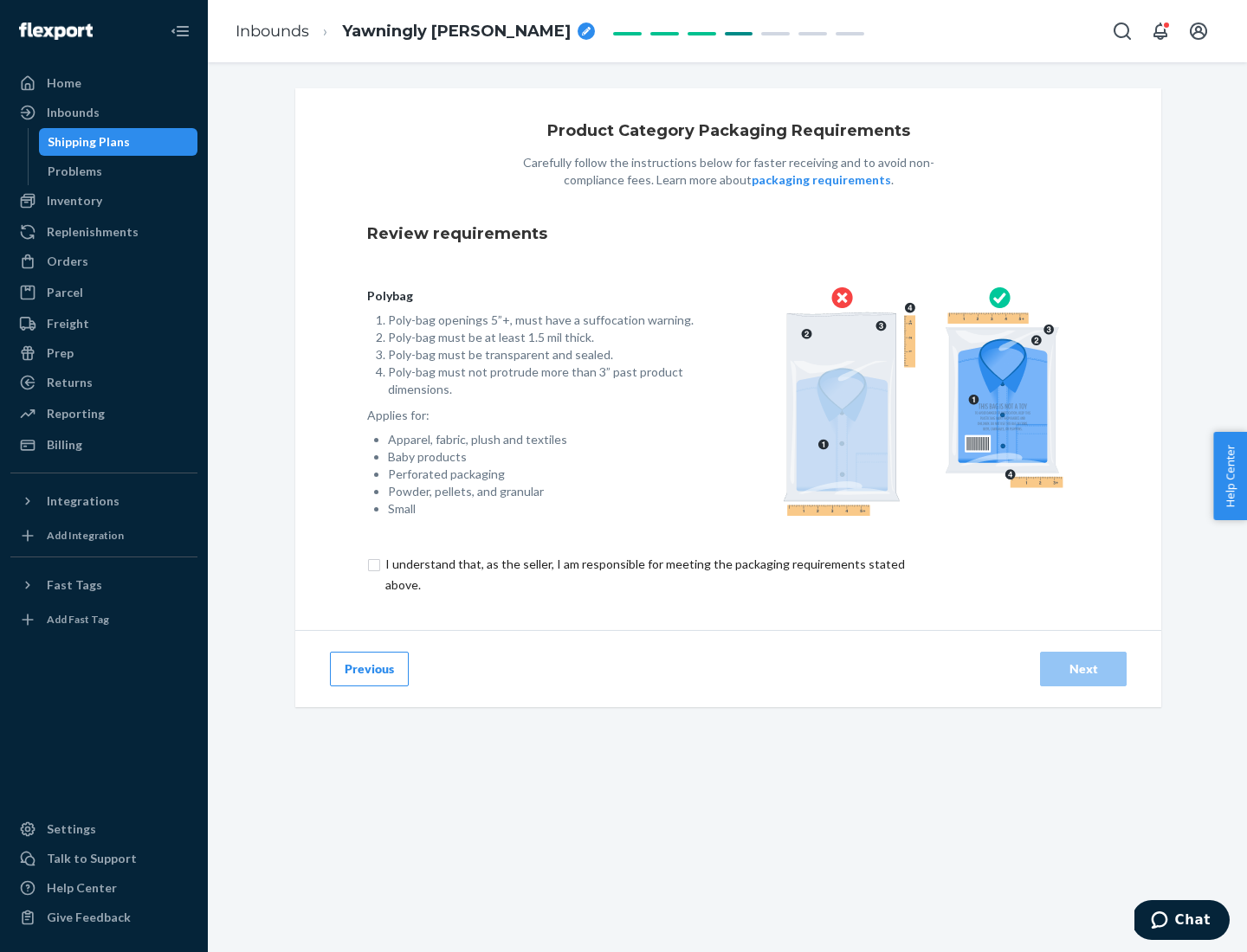
click at [643, 574] on input "checkbox" at bounding box center [654, 574] width 575 height 41
checkbox input "true"
click at [1083, 669] on div "Next" at bounding box center [1083, 670] width 57 height 18
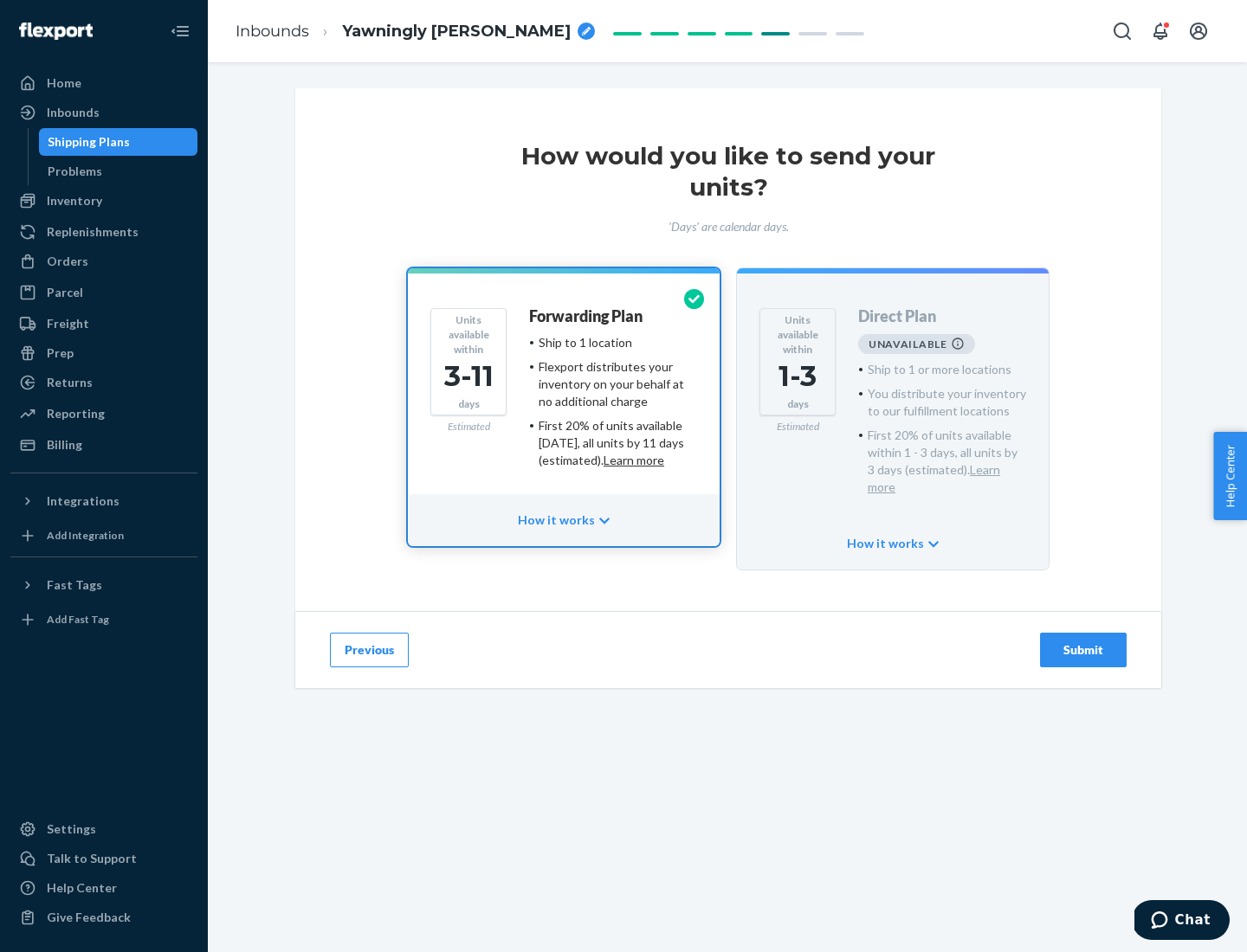
click at [587, 316] on h4 "Forwarding Plan" at bounding box center [585, 317] width 113 height 18
click at [1083, 641] on div "Submit" at bounding box center [1083, 650] width 57 height 18
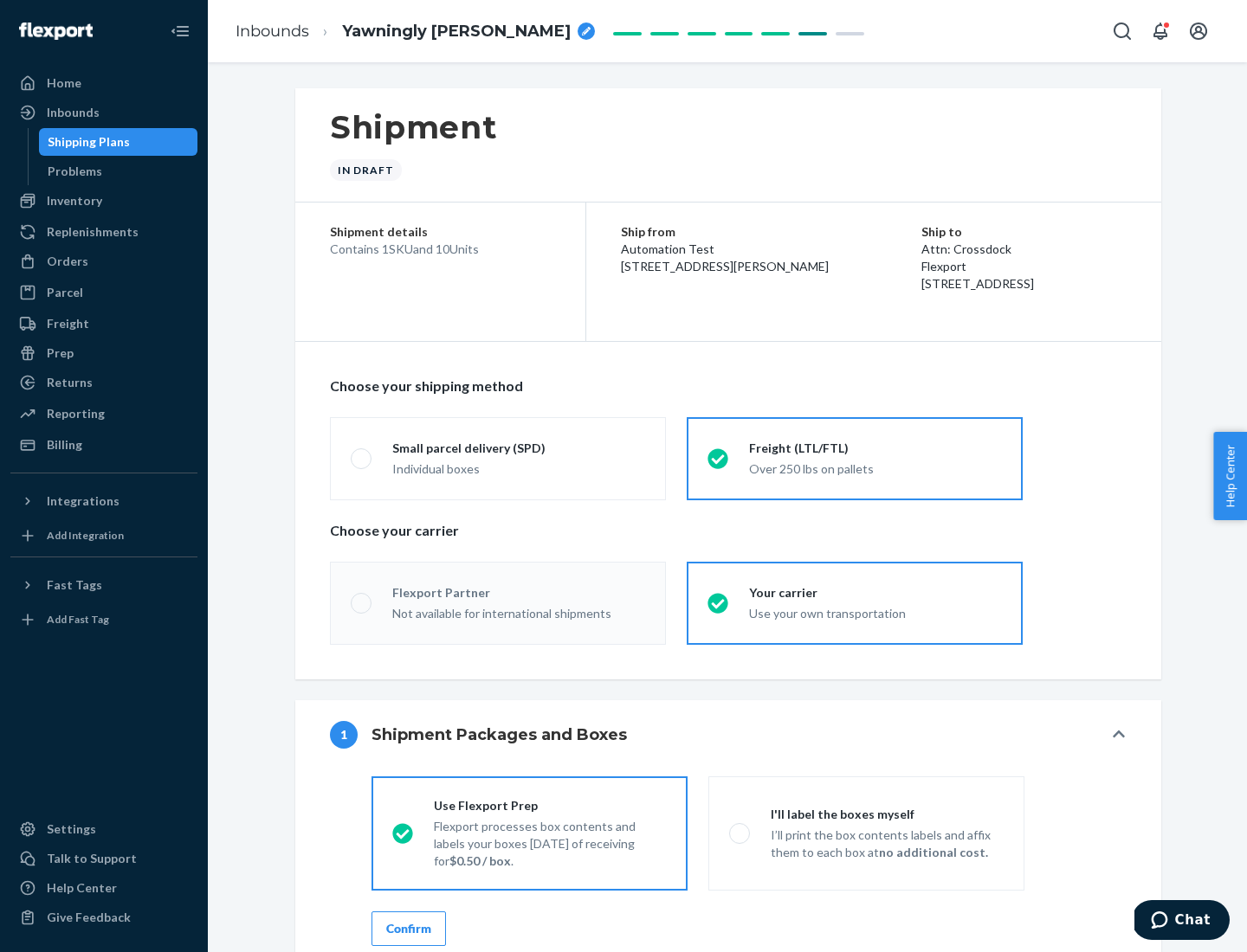
radio input "true"
radio input "false"
radio input "true"
radio input "false"
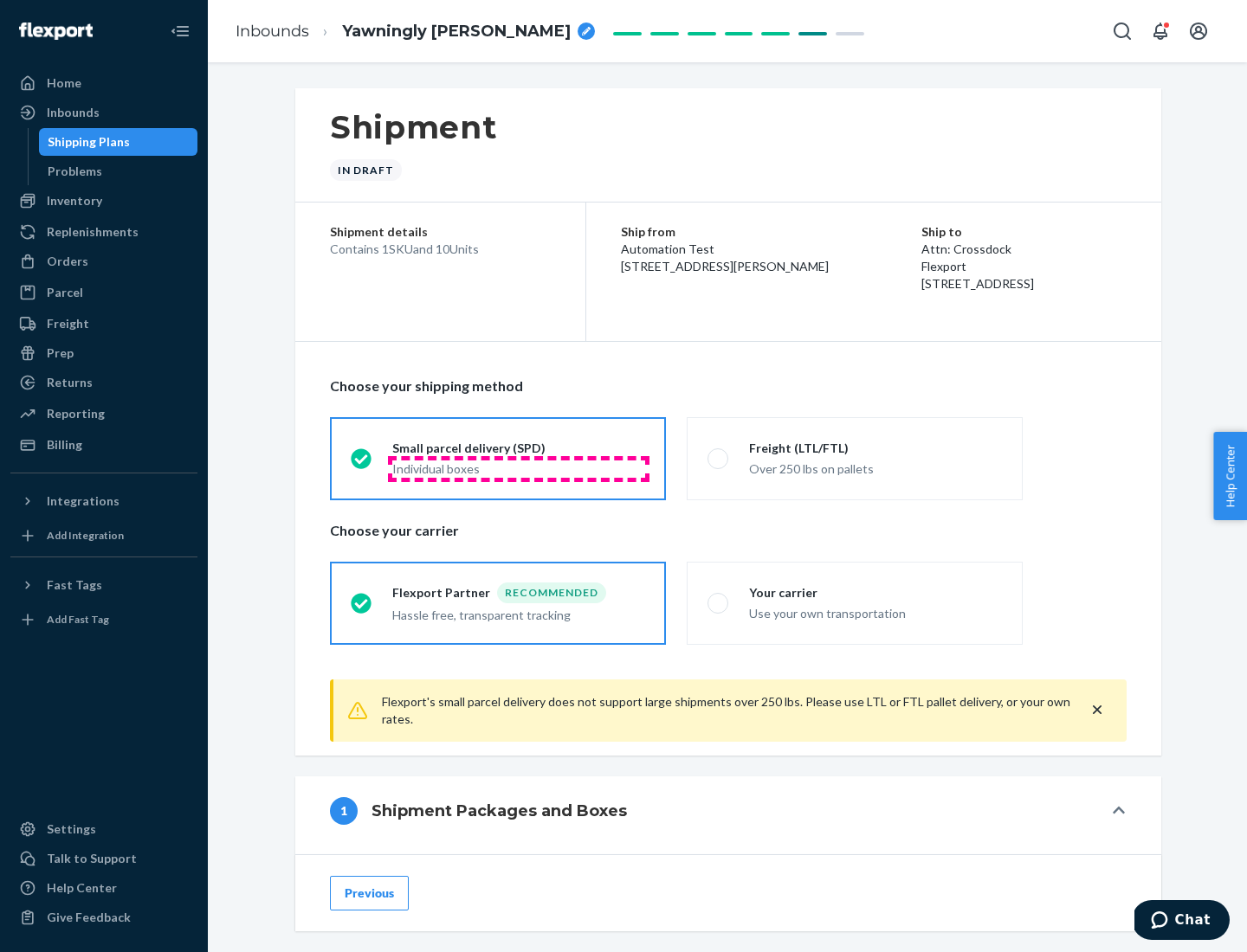
click at [518, 468] on div "Individual boxes" at bounding box center [518, 469] width 253 height 18
click at [362, 464] on input "Small parcel delivery (SPD) Individual boxes" at bounding box center [356, 457] width 11 height 11
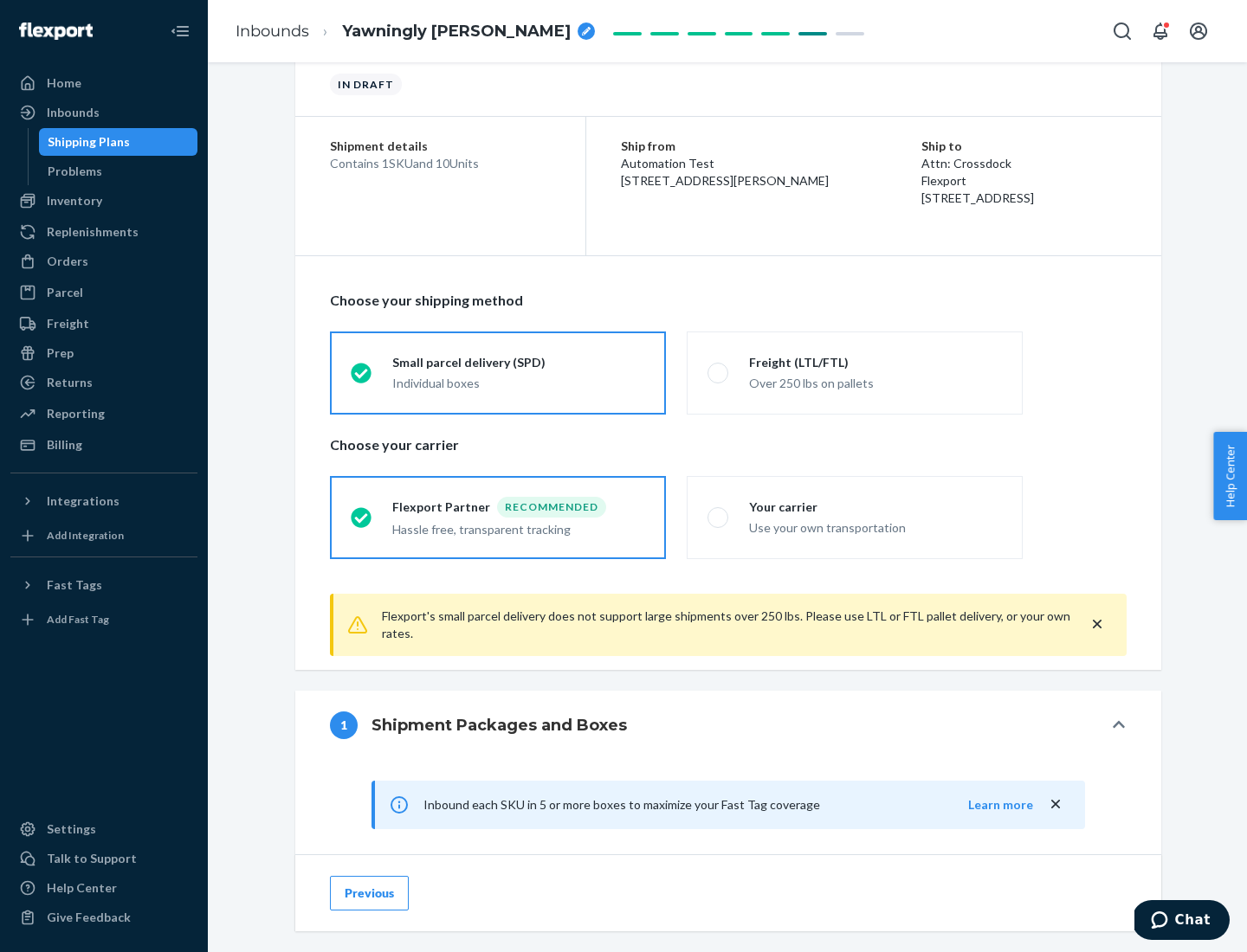
click at [518, 506] on div "Recommended" at bounding box center [551, 506] width 109 height 21
click at [362, 511] on input "Flexport Partner Recommended Hassle free, transparent tracking" at bounding box center [356, 516] width 11 height 11
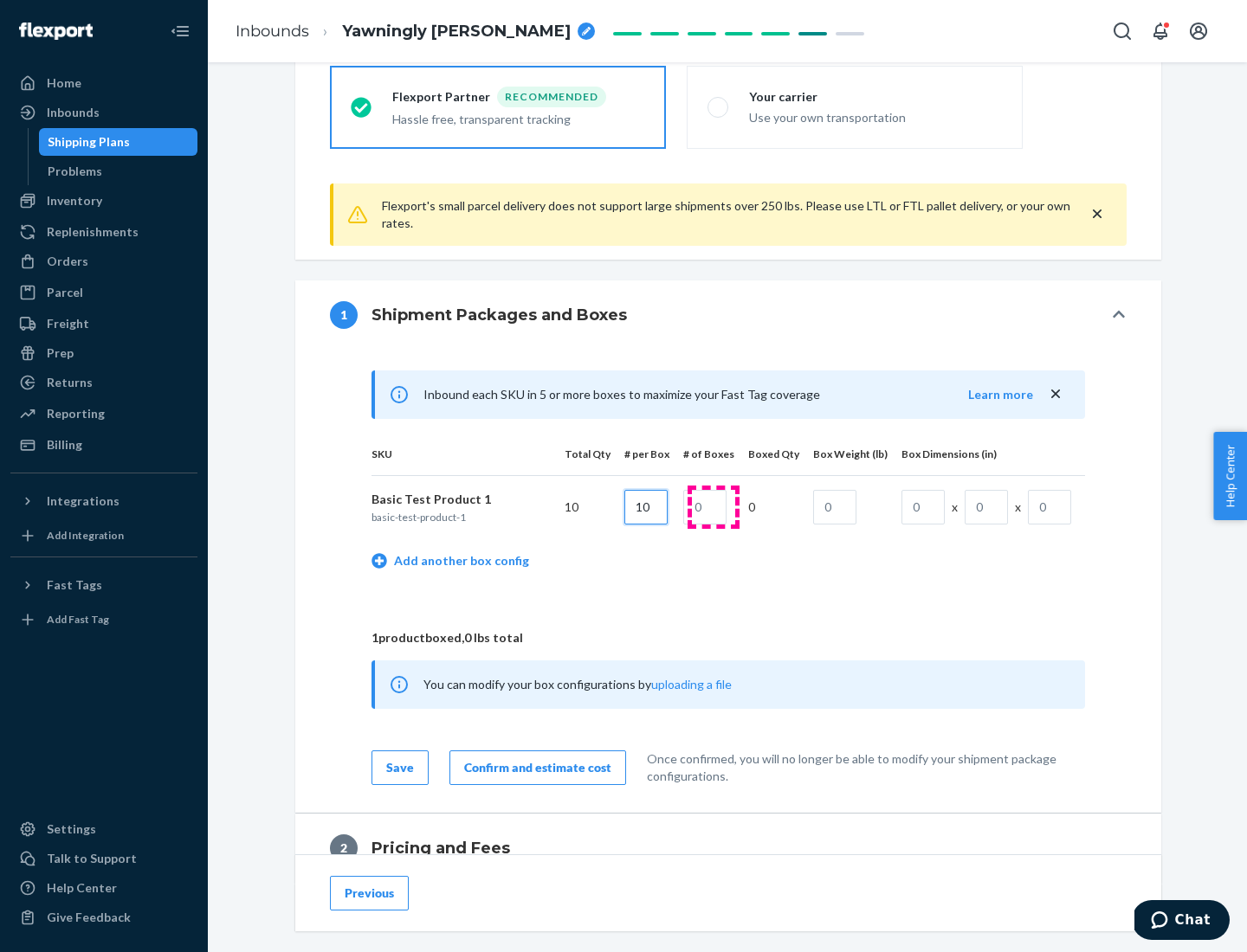
type input "10"
type input "1"
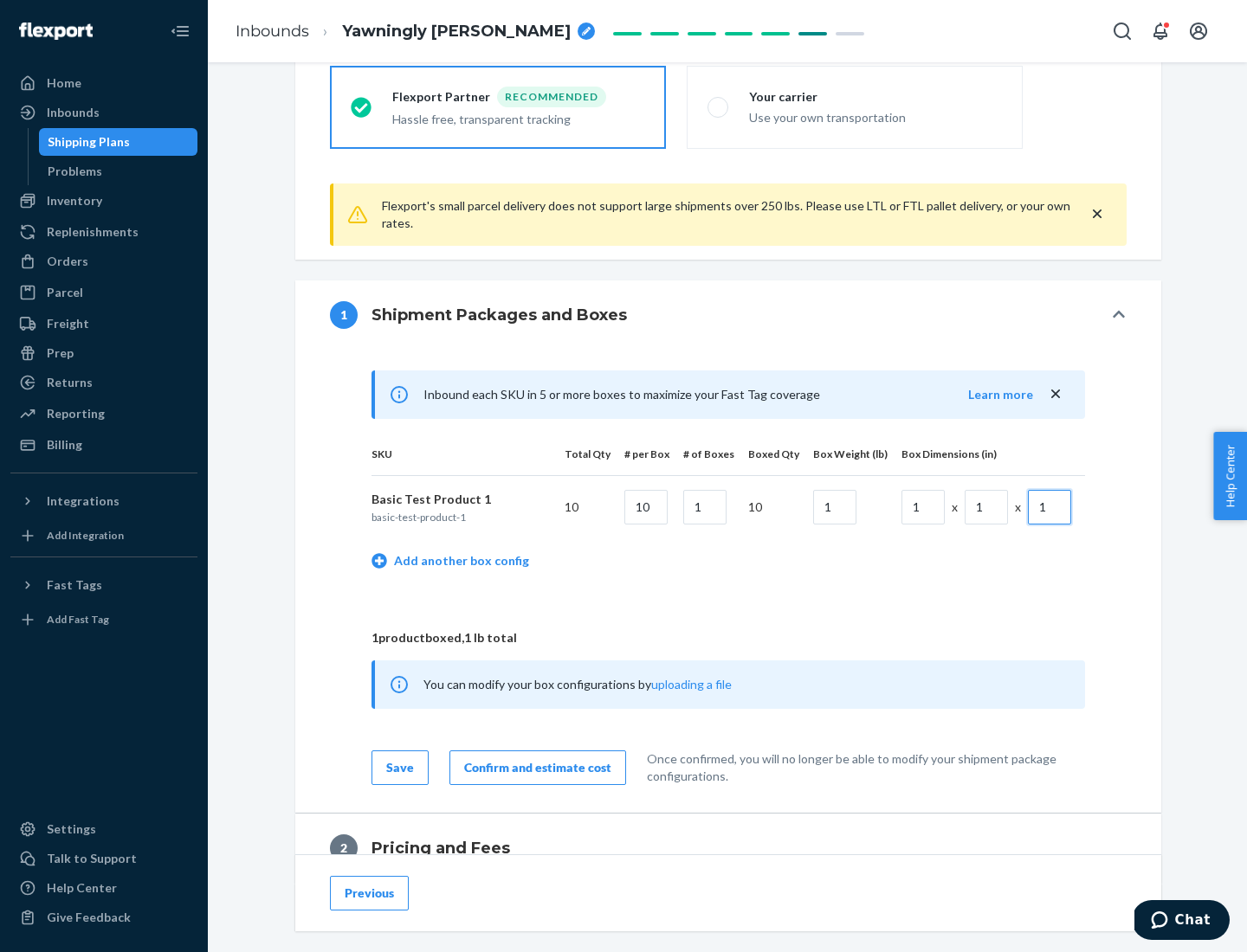
scroll to position [756, 0]
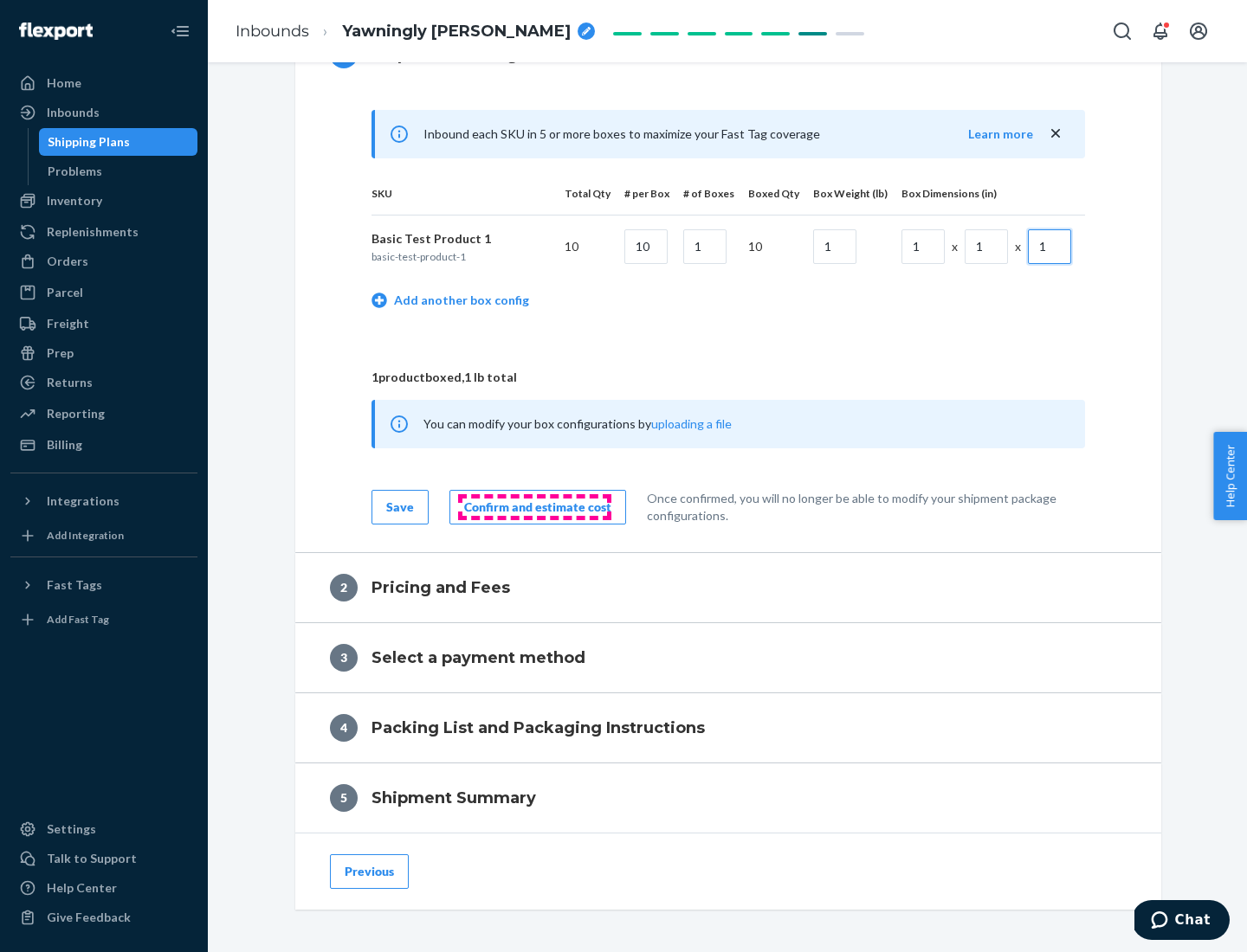
type input "1"
click at [534, 506] on div "Confirm and estimate cost" at bounding box center [538, 507] width 148 height 18
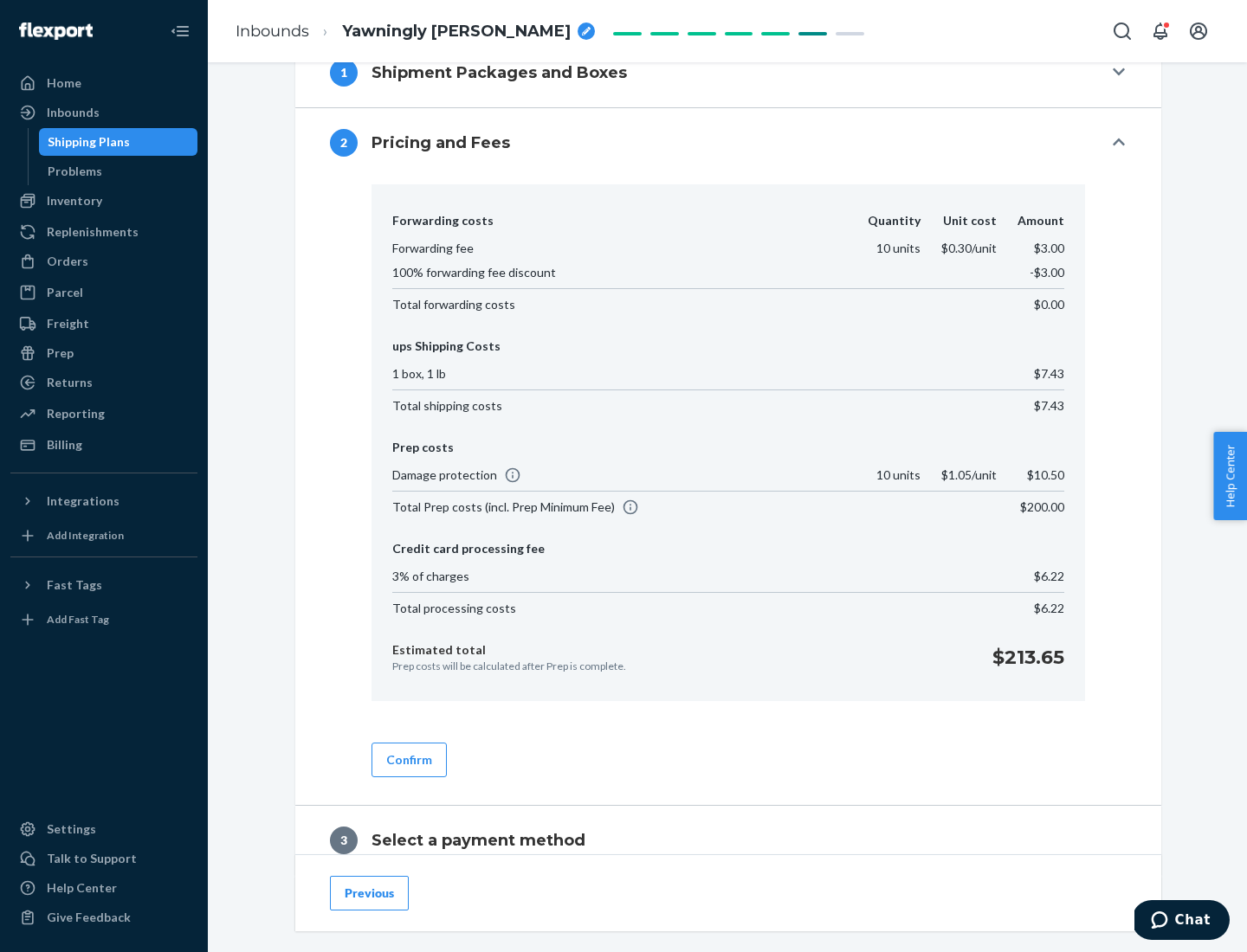
scroll to position [991, 0]
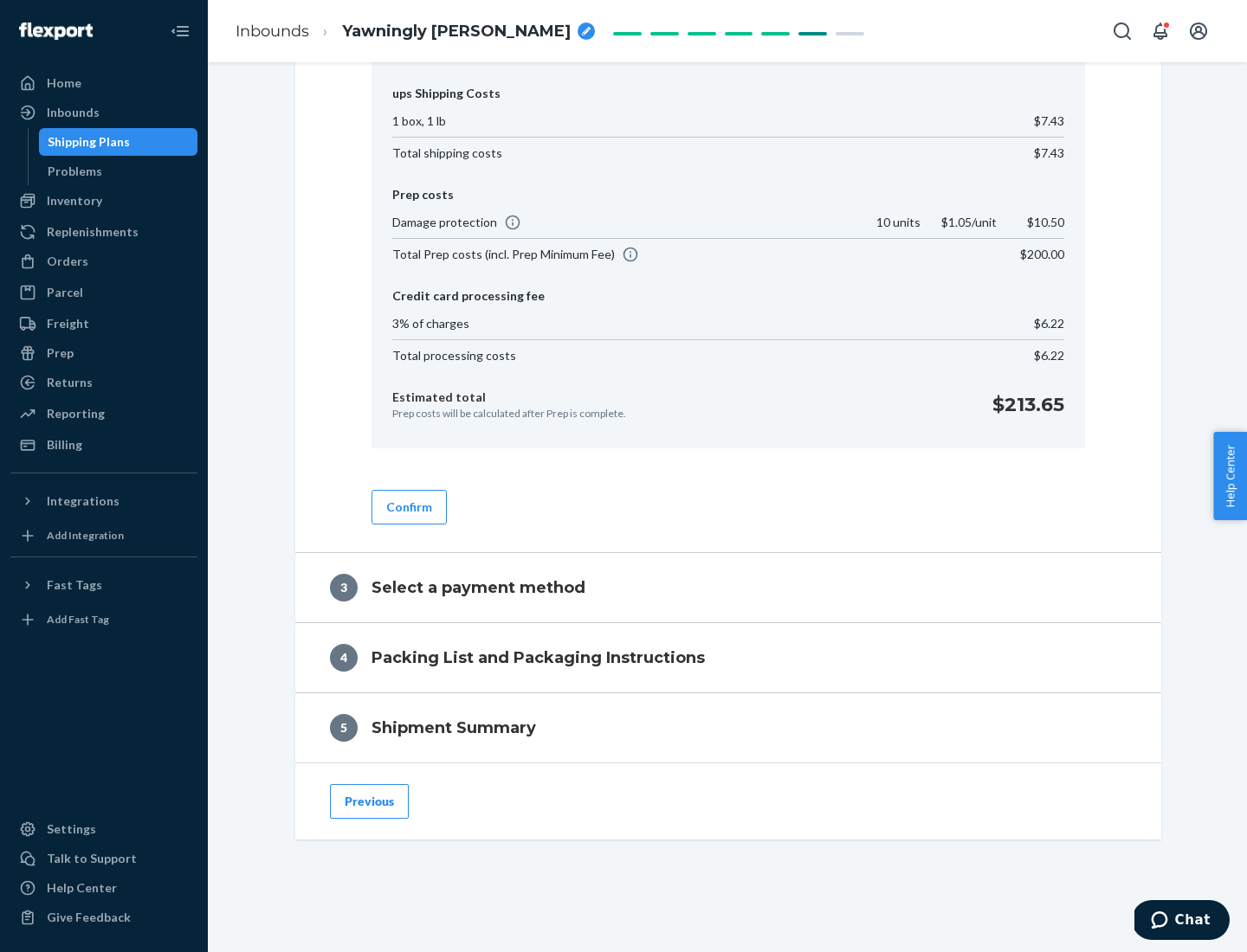
click at [408, 506] on button "Confirm" at bounding box center [409, 506] width 76 height 34
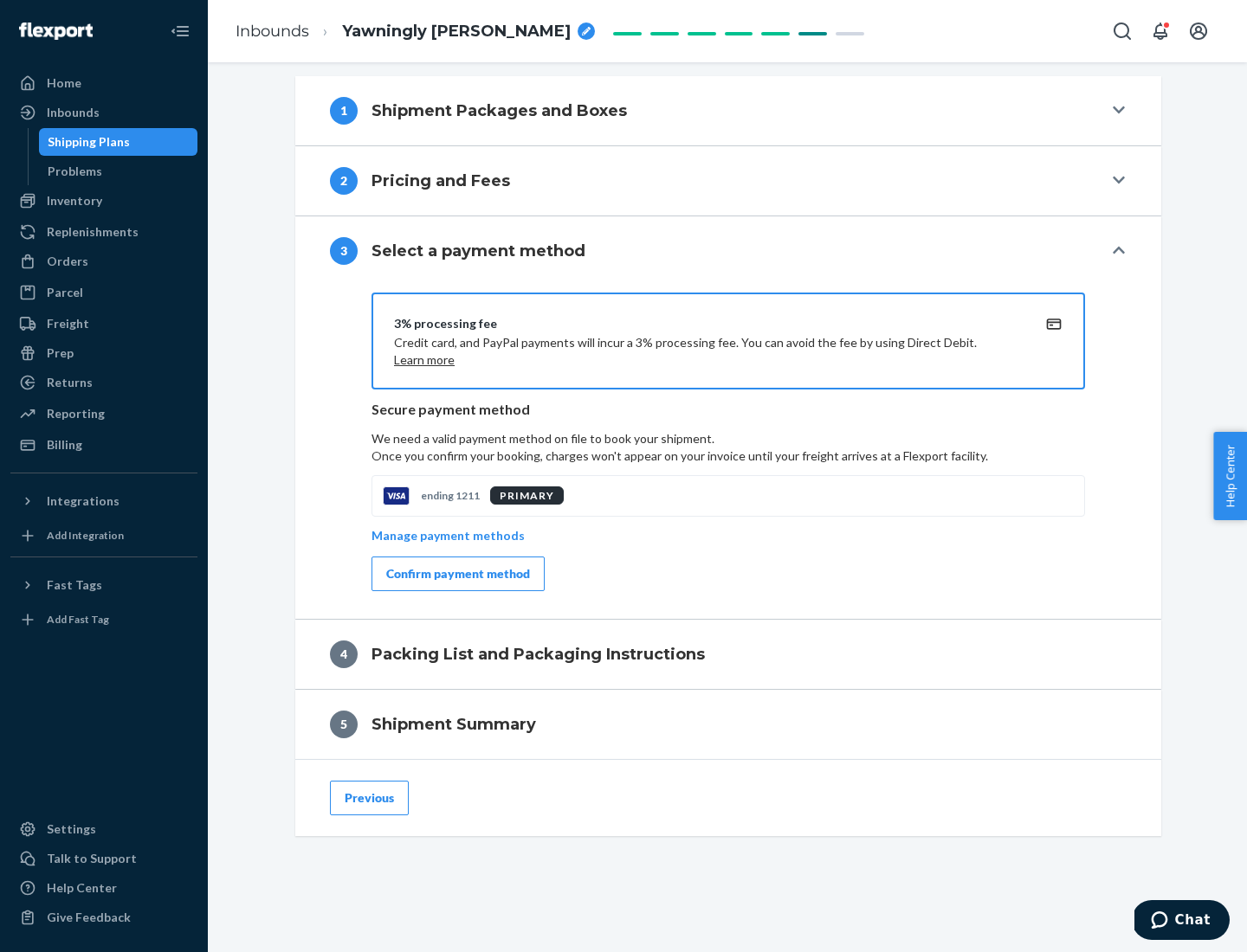
scroll to position [700, 0]
click at [456, 574] on div "Confirm payment method" at bounding box center [458, 574] width 144 height 18
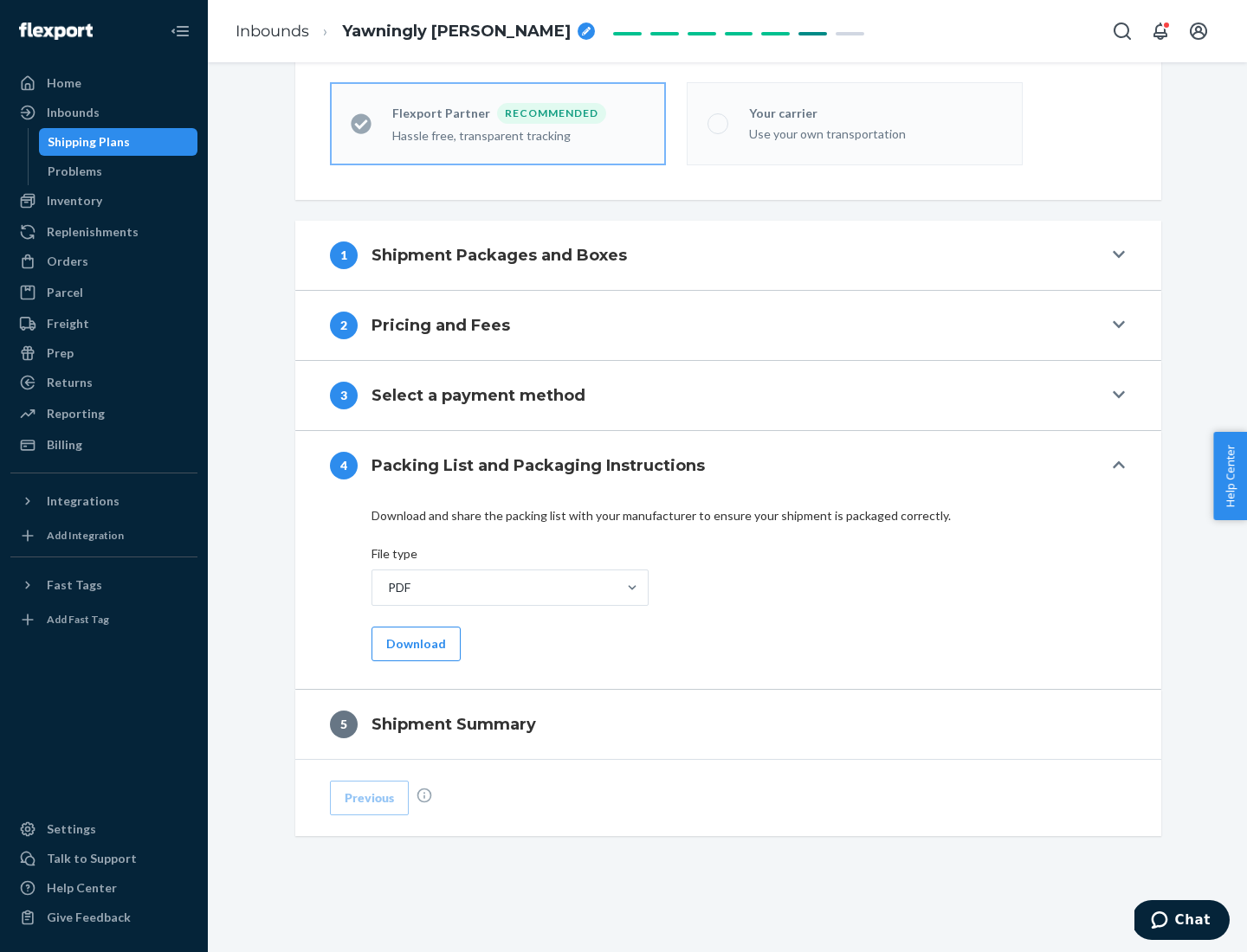
scroll to position [480, 0]
click at [414, 643] on button "Download" at bounding box center [416, 643] width 89 height 34
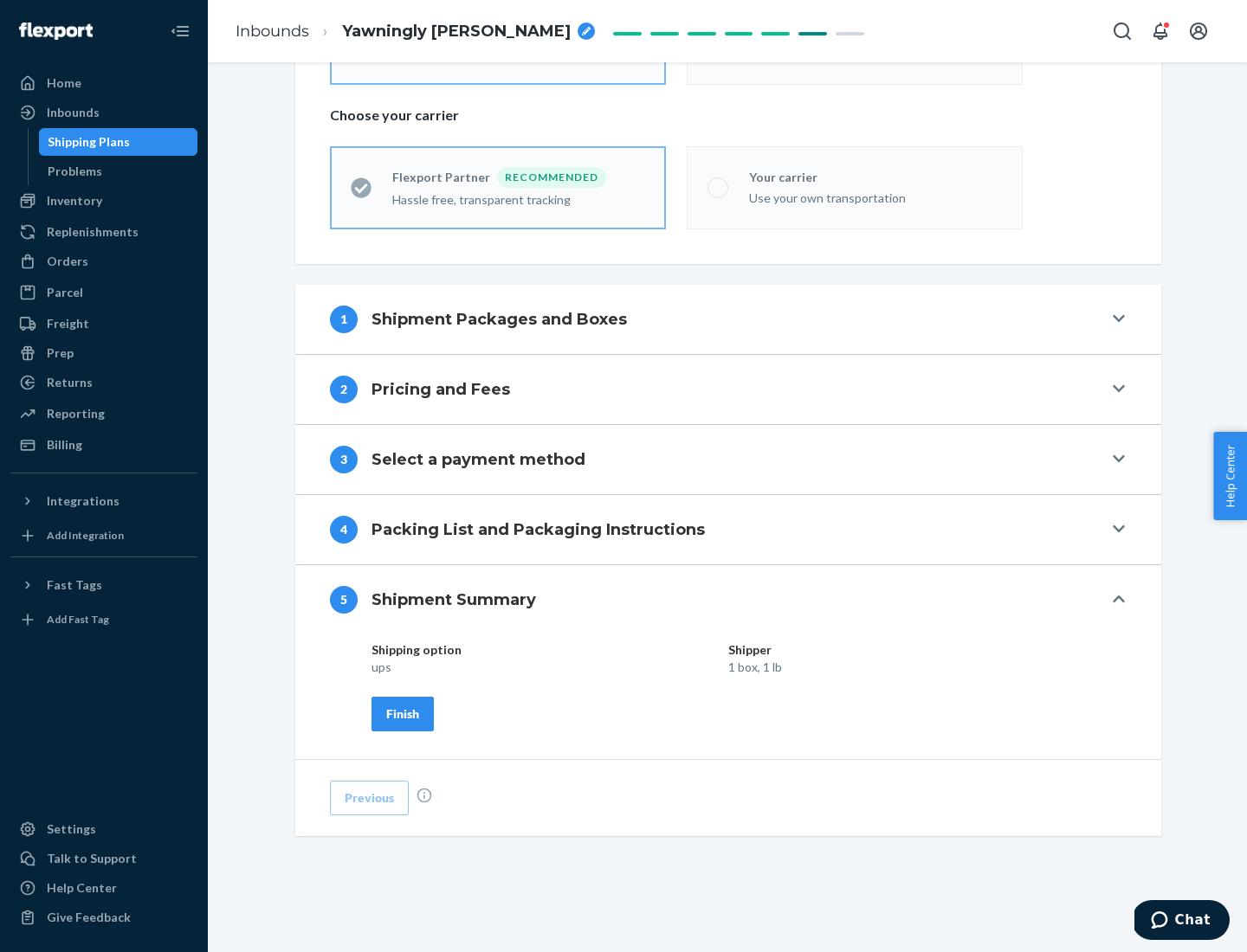
scroll to position [416, 0]
click at [402, 713] on div "Finish" at bounding box center [402, 714] width 32 height 18
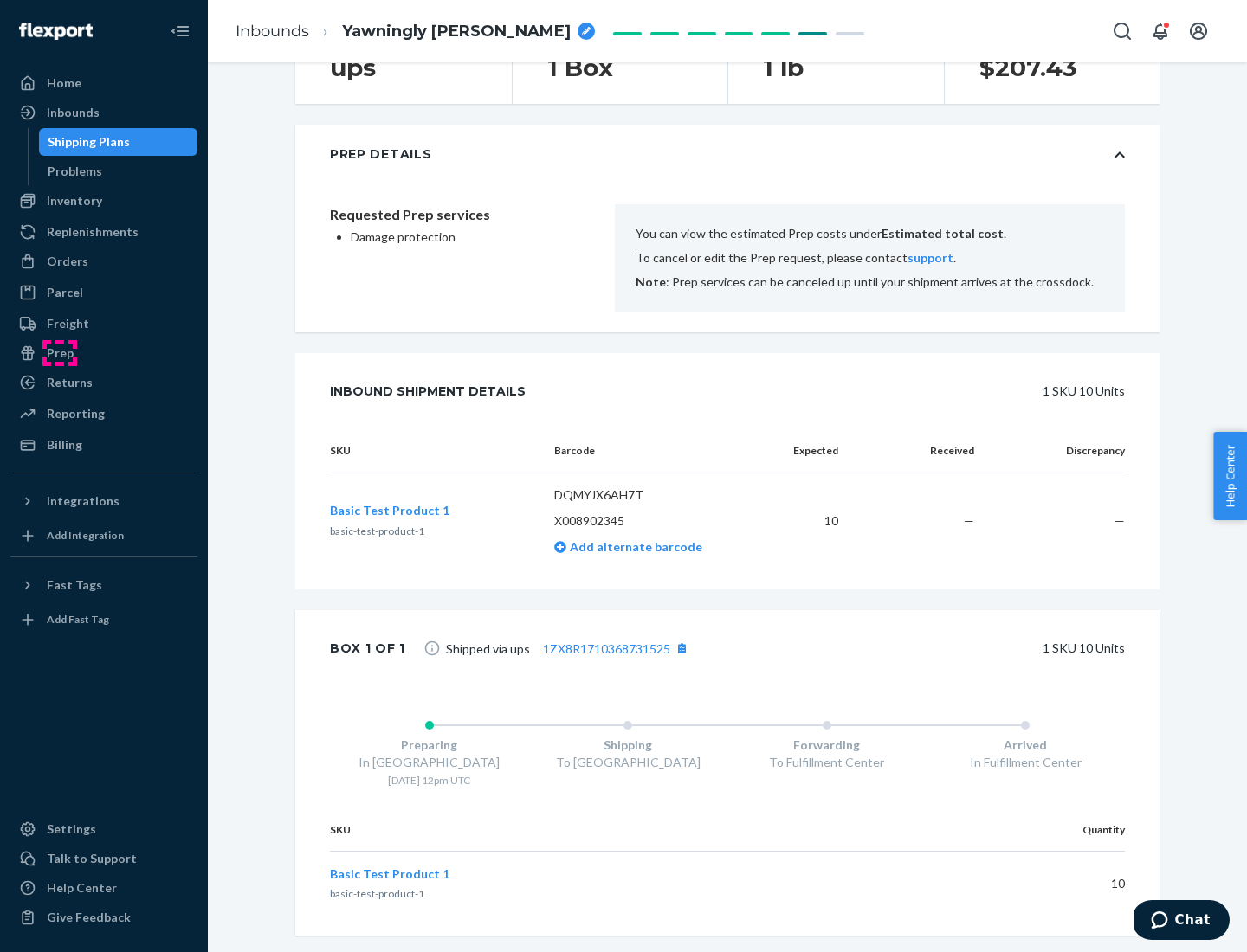
click at [59, 353] on div "Prep" at bounding box center [60, 353] width 27 height 18
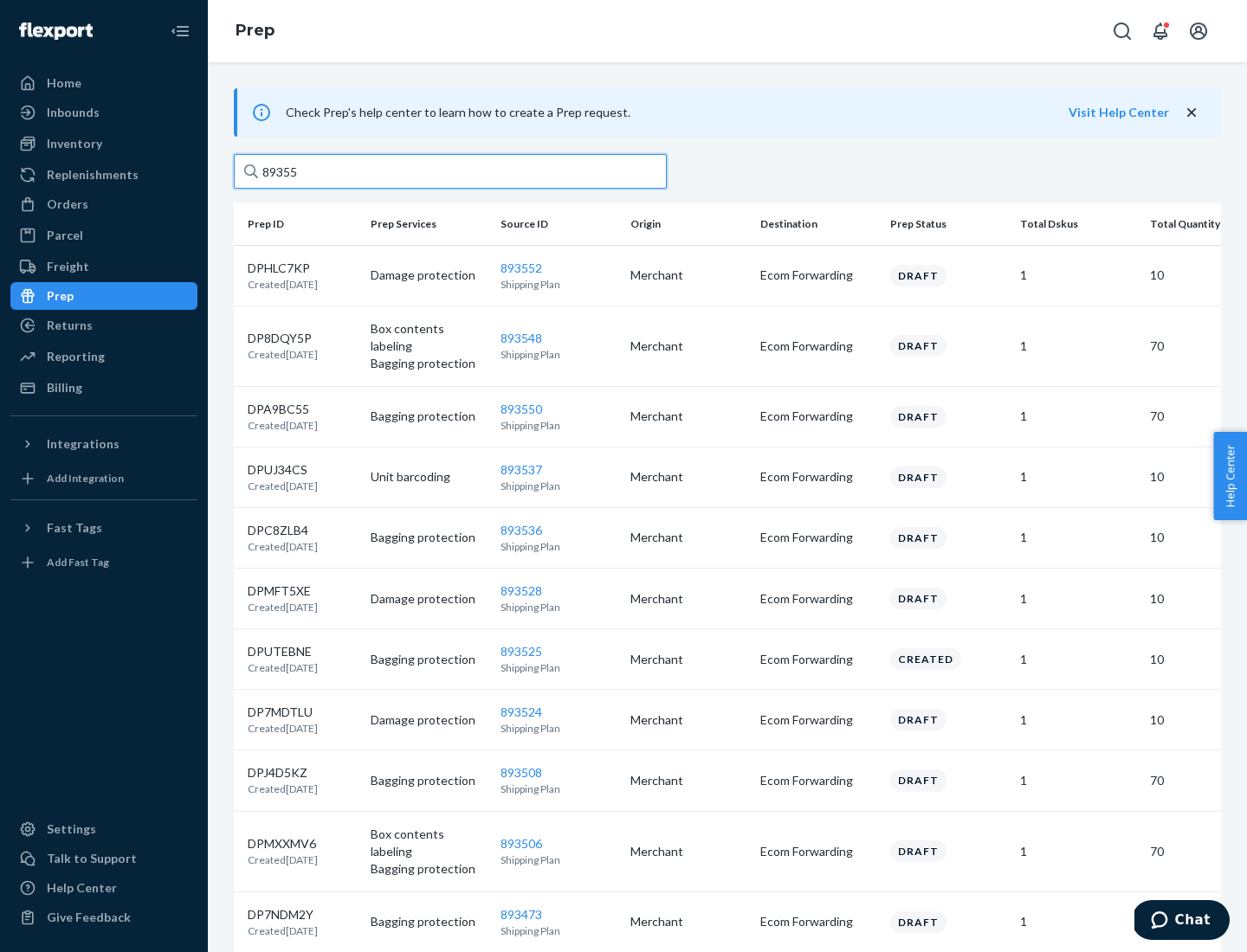
type input "893552"
